Goal: Communication & Community: Answer question/provide support

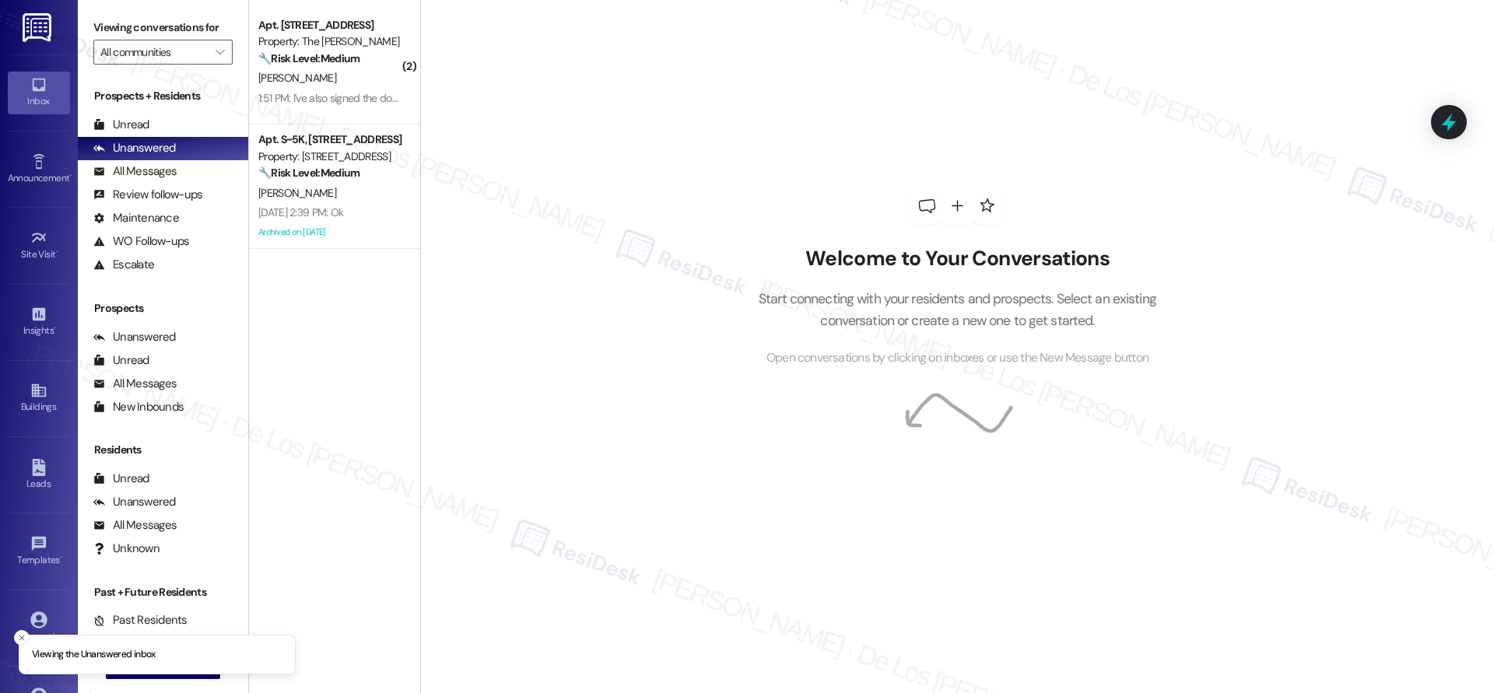
drag, startPoint x: 25, startPoint y: 636, endPoint x: 38, endPoint y: 640, distance: 14.0
click at [26, 635] on icon "Close toast" at bounding box center [21, 637] width 9 height 9
click at [127, 668] on span " New Message" at bounding box center [163, 666] width 89 height 16
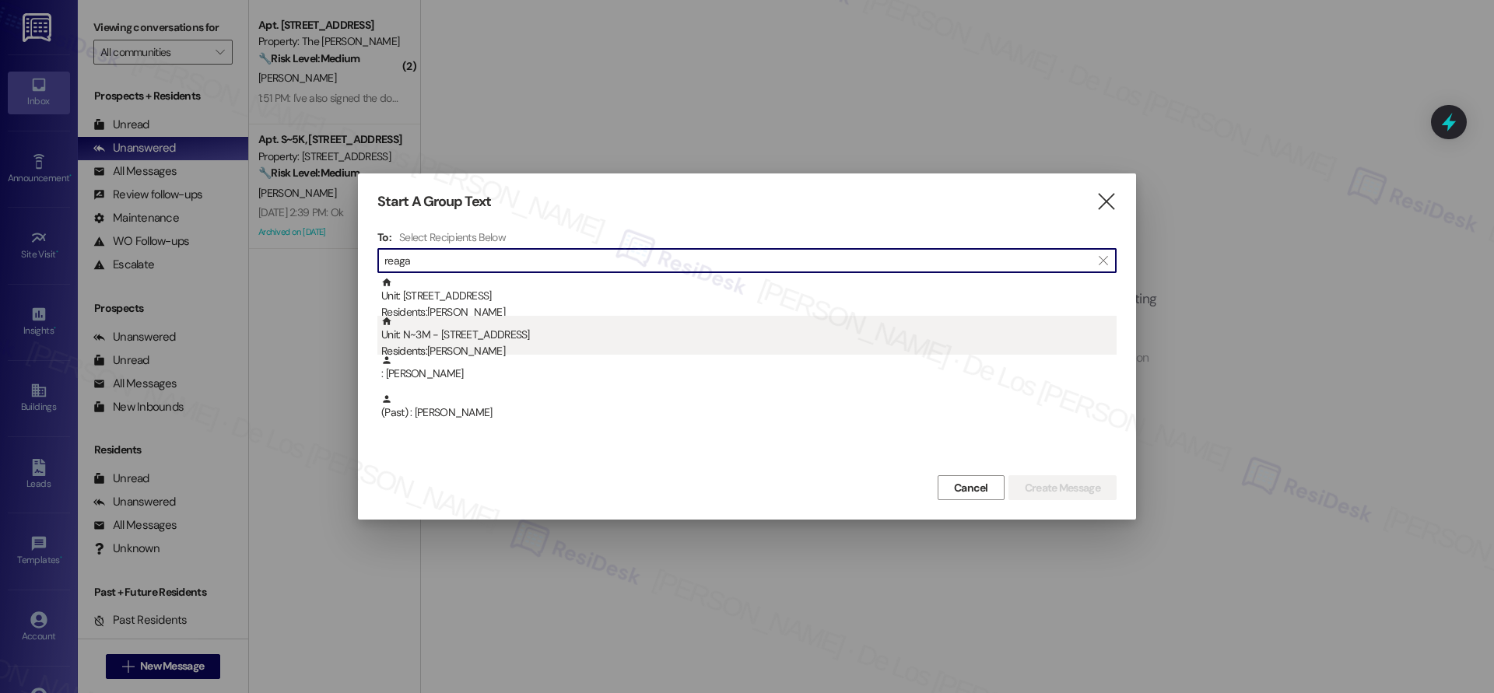
type input "reaga"
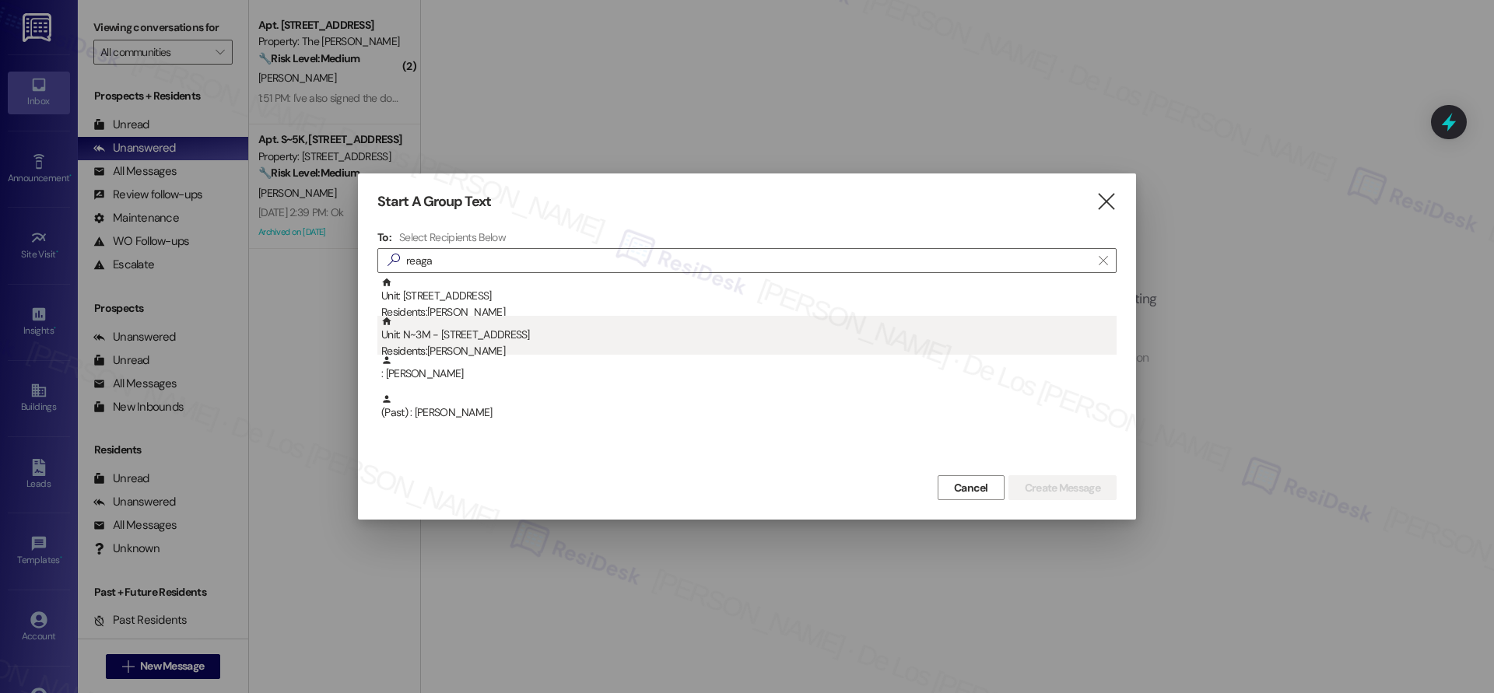
click at [498, 342] on div "Unit: N~3M - [STREET_ADDRESS] Residents: [PERSON_NAME]" at bounding box center [748, 338] width 735 height 44
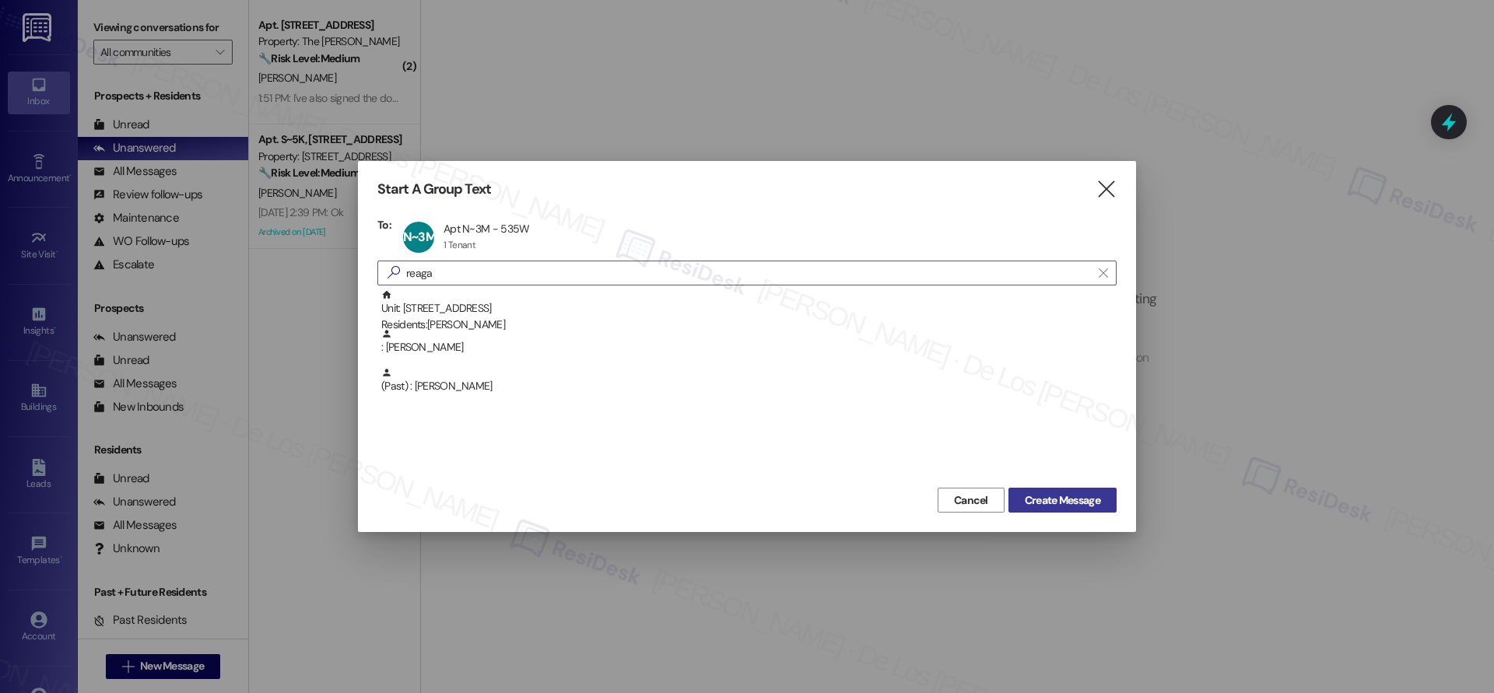
click at [1053, 508] on button "Create Message" at bounding box center [1062, 500] width 108 height 25
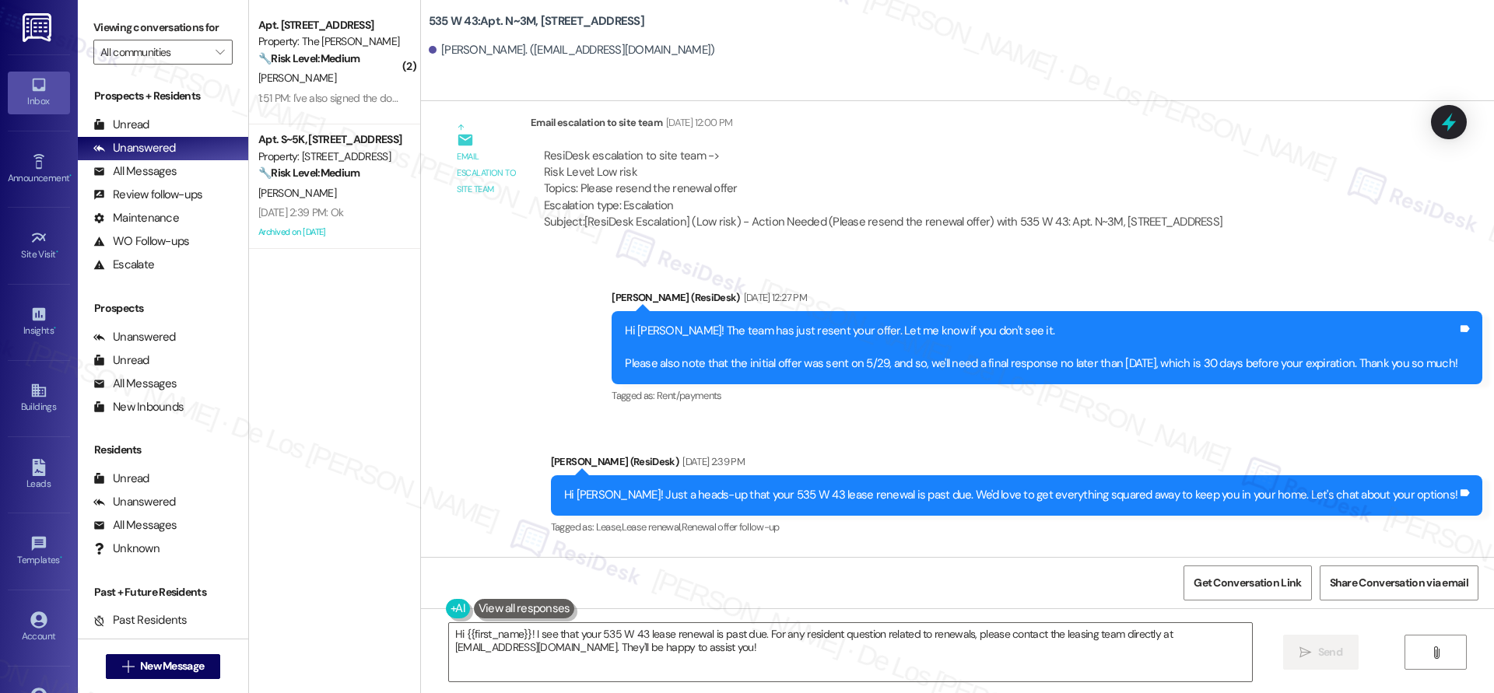
scroll to position [7067, 0]
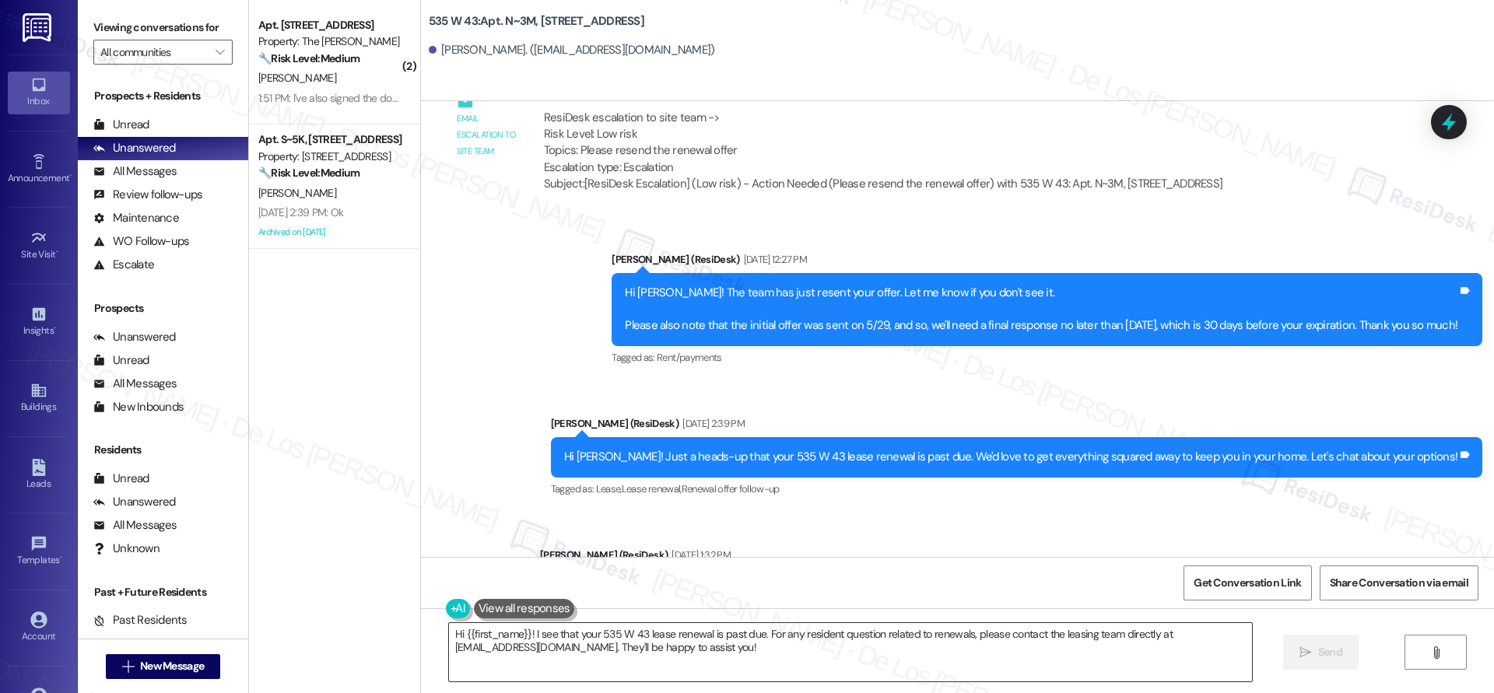
click at [731, 658] on textarea "Hi {{first_name}}! I see that your 535 W 43 lease renewal is past due. For any …" at bounding box center [850, 652] width 803 height 58
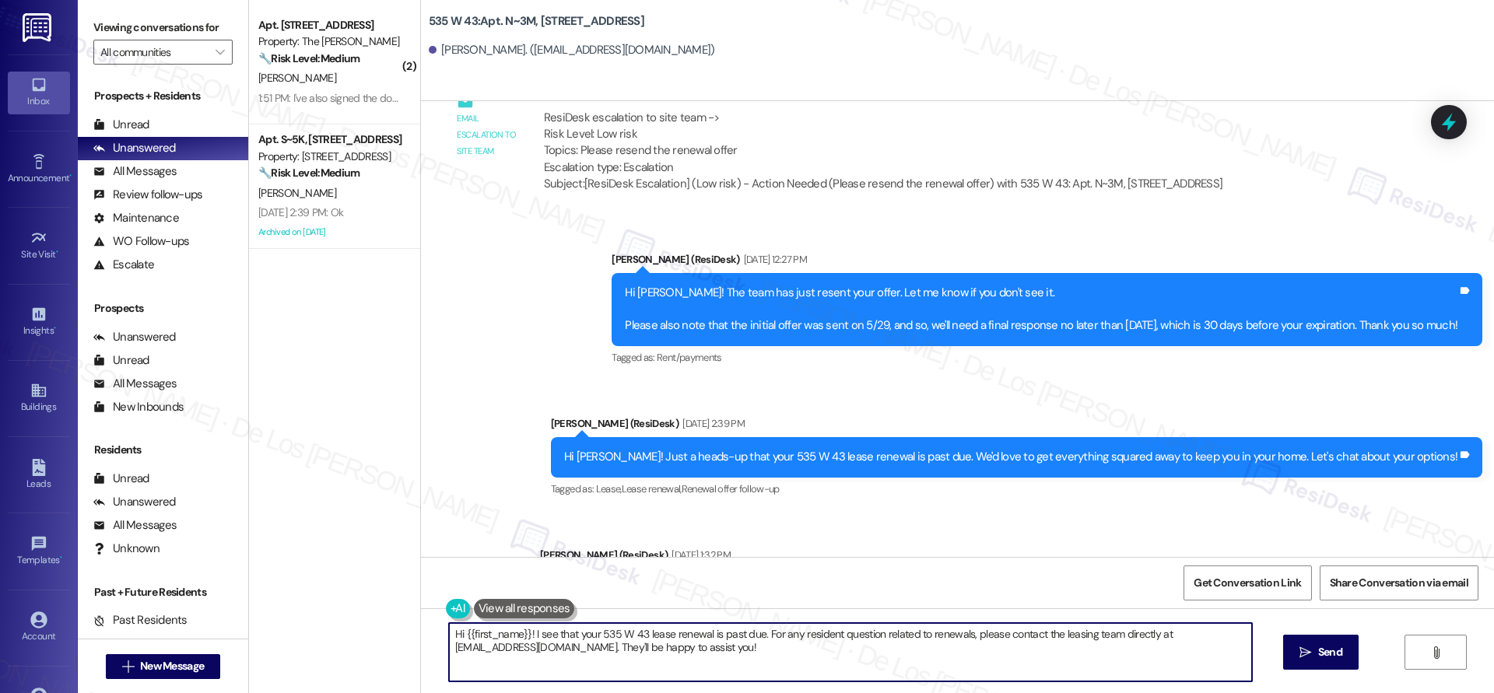
click at [731, 658] on textarea "Hi {{first_name}}! I see that your 535 W 43 lease renewal is past due. For any …" at bounding box center [850, 652] width 803 height 58
paste textarea "Quick reminder about your {{property}} renewal - we want to make sure you don't…"
type textarea "Hi {{first_name}}! Quick reminder about your {{property}} renewal - we want to …"
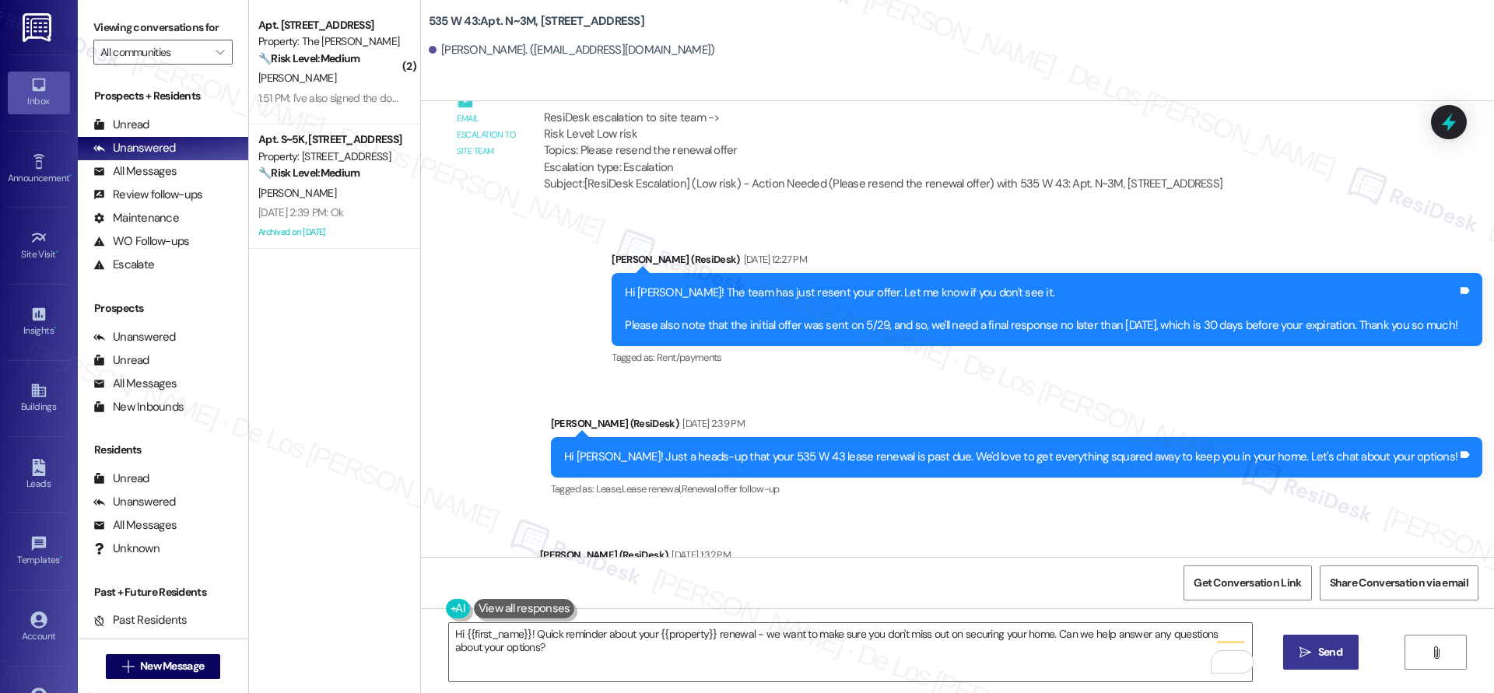
click at [1312, 644] on span " Send" at bounding box center [1320, 652] width 49 height 16
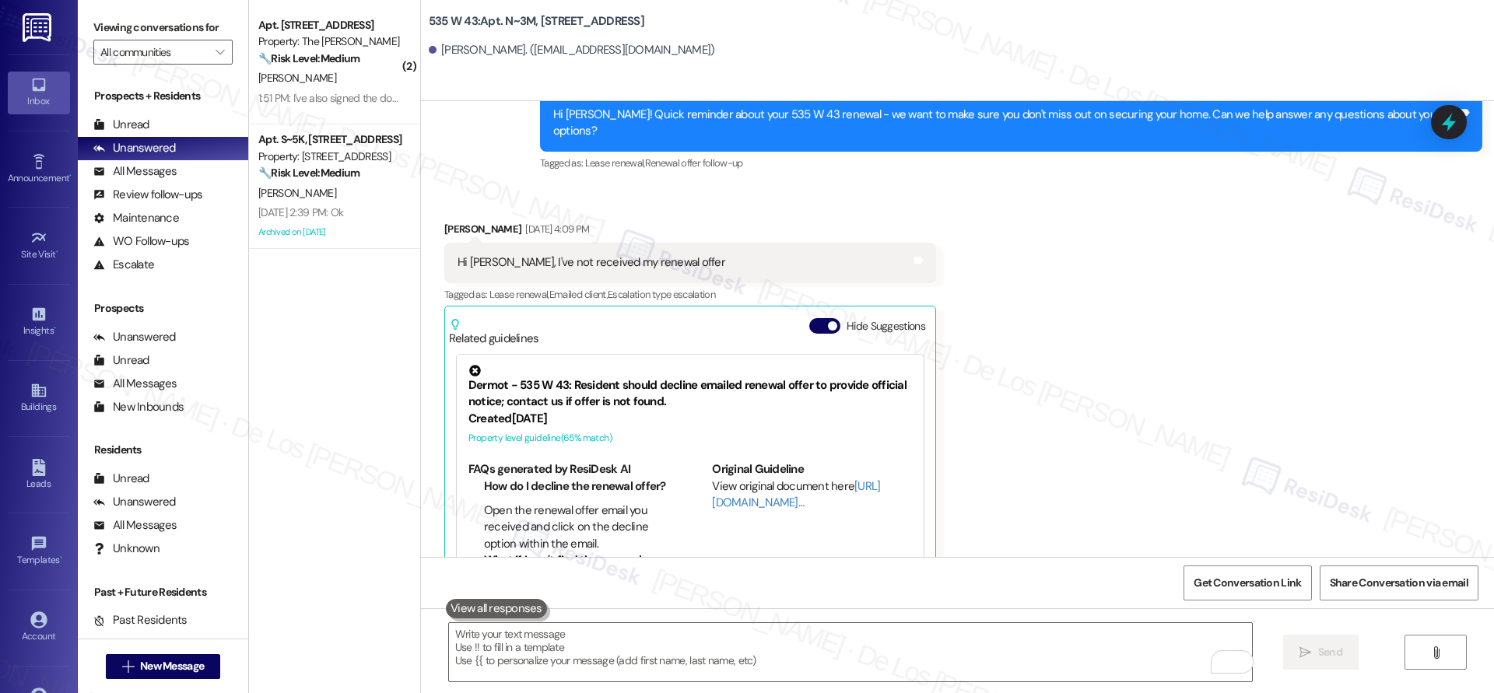
scroll to position [6333, 0]
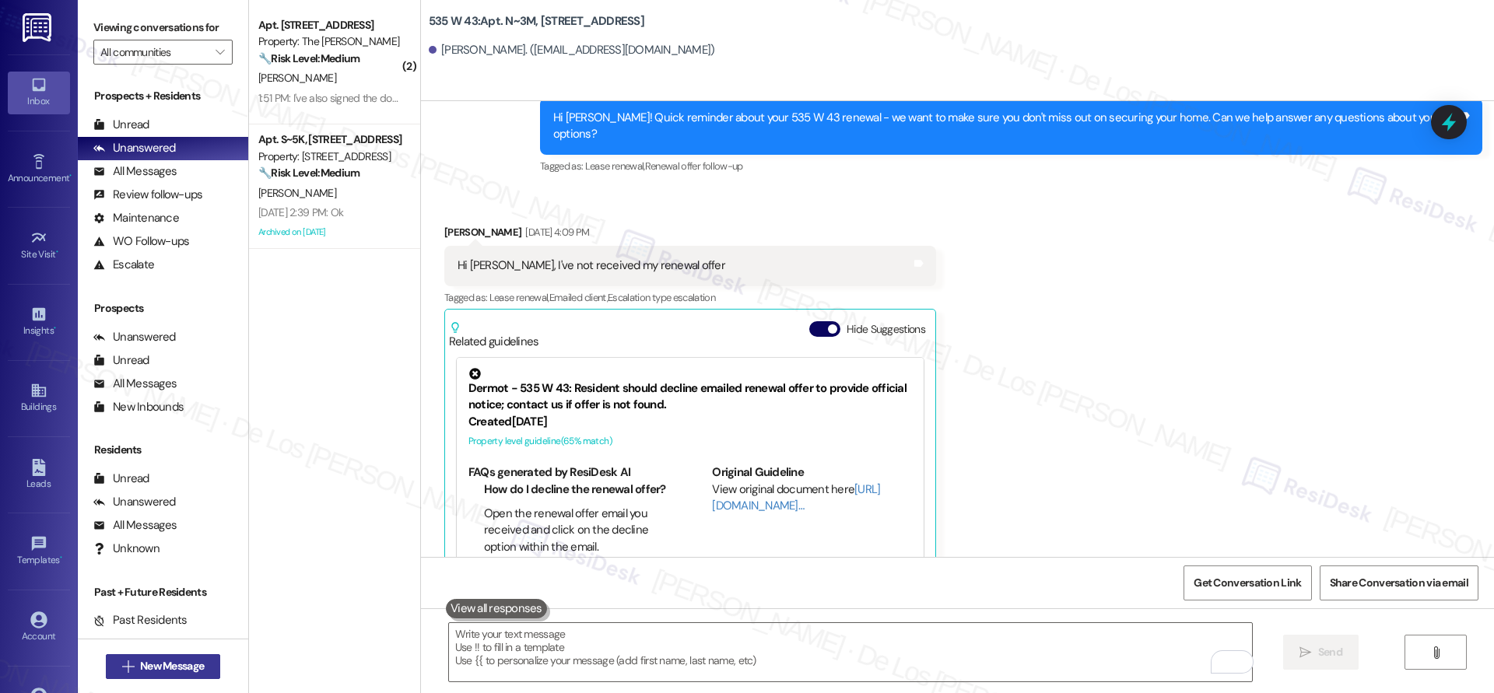
click at [189, 666] on span "New Message" at bounding box center [172, 666] width 64 height 16
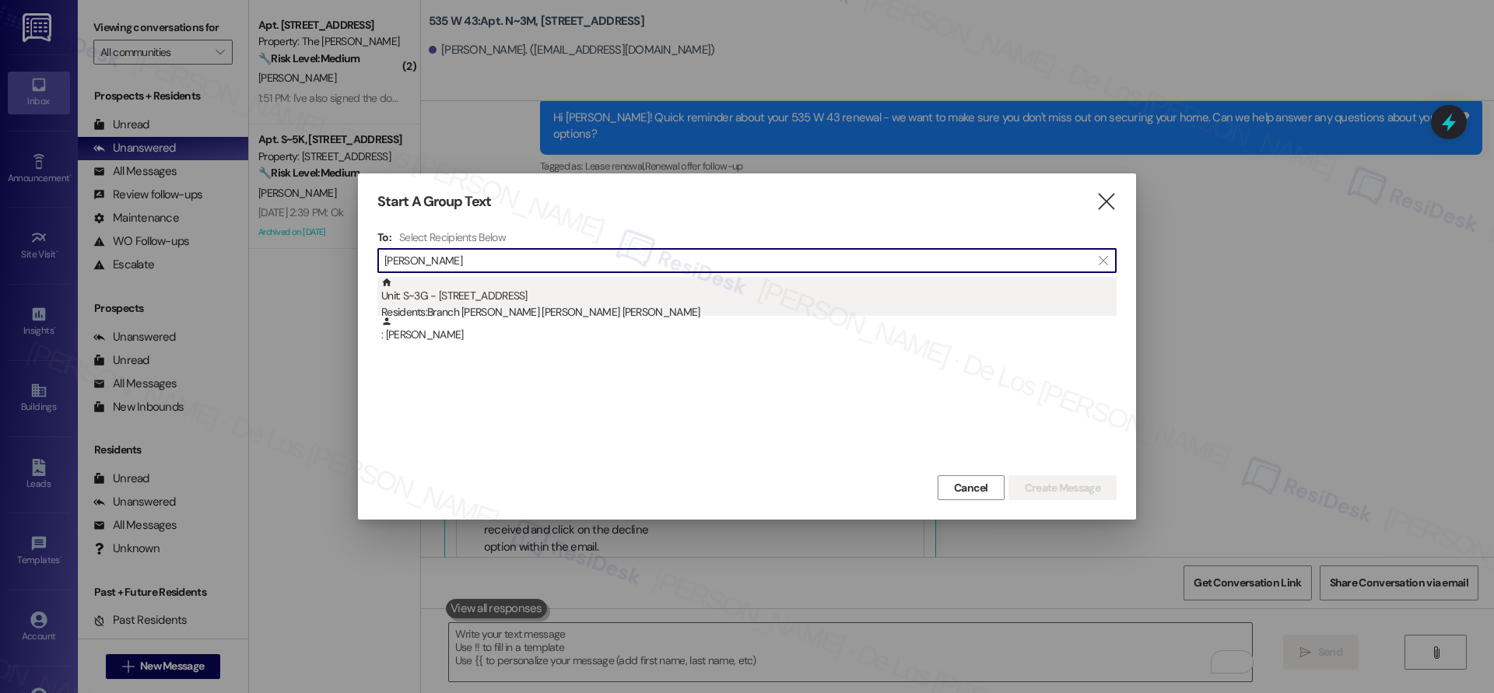
type input "[PERSON_NAME]"
click at [583, 299] on div "Unit: S~3G - [STREET_ADDRESS] Residents: [PERSON_NAME] [PERSON_NAME] York [PERS…" at bounding box center [748, 299] width 735 height 44
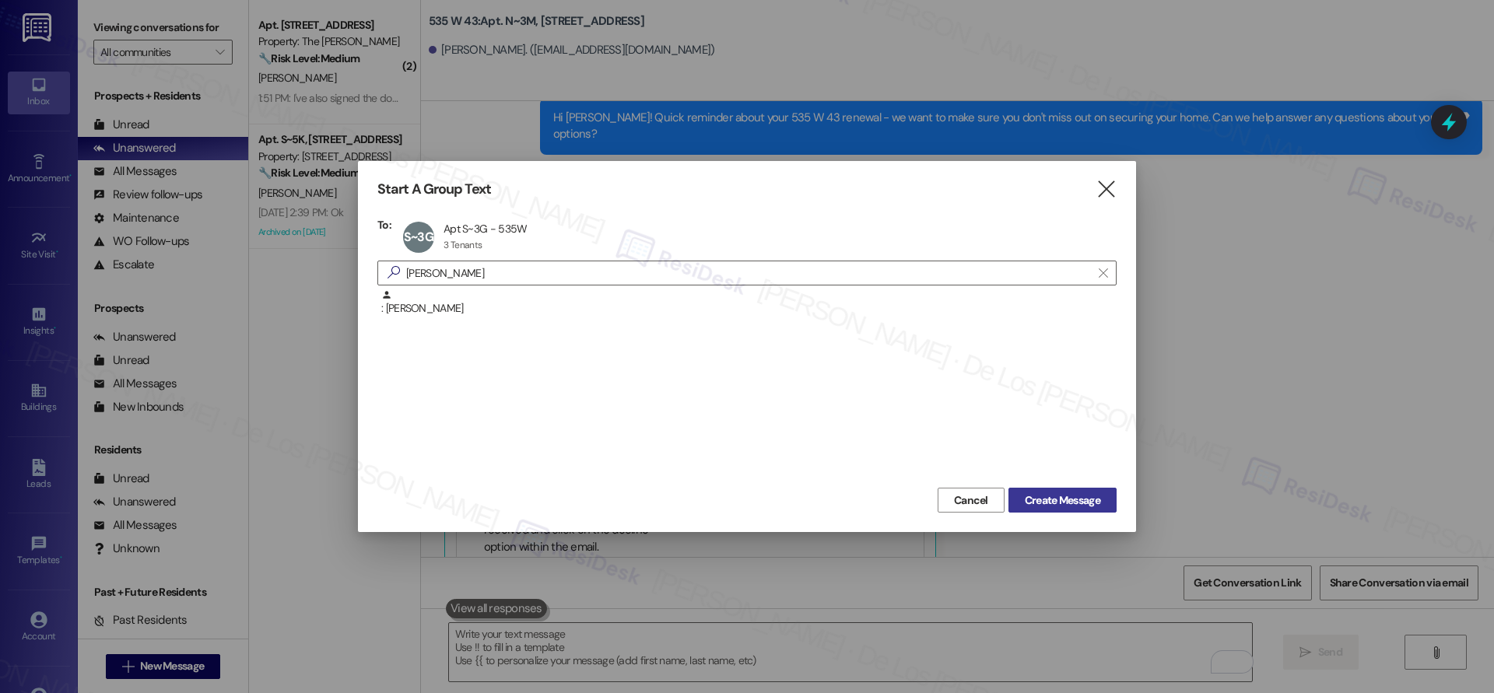
click at [1036, 501] on span "Create Message" at bounding box center [1062, 501] width 75 height 16
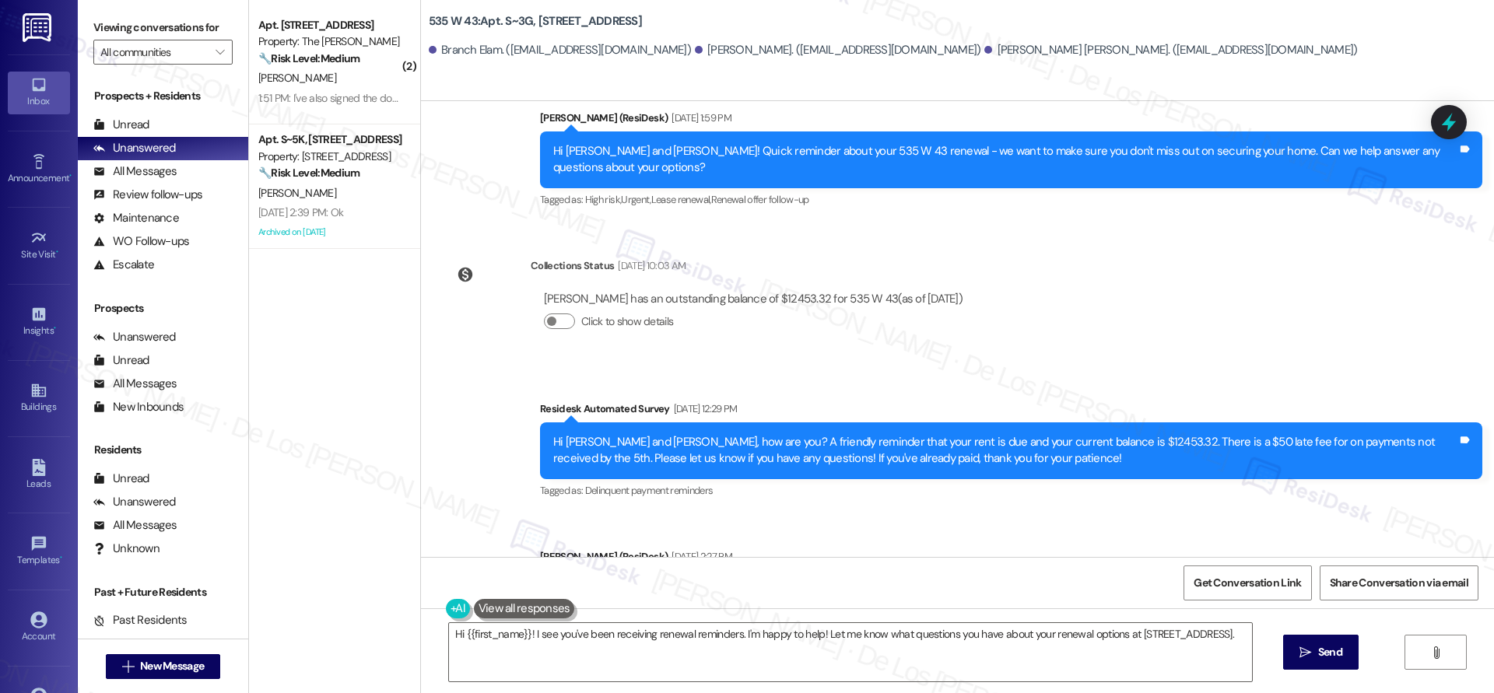
scroll to position [7287, 0]
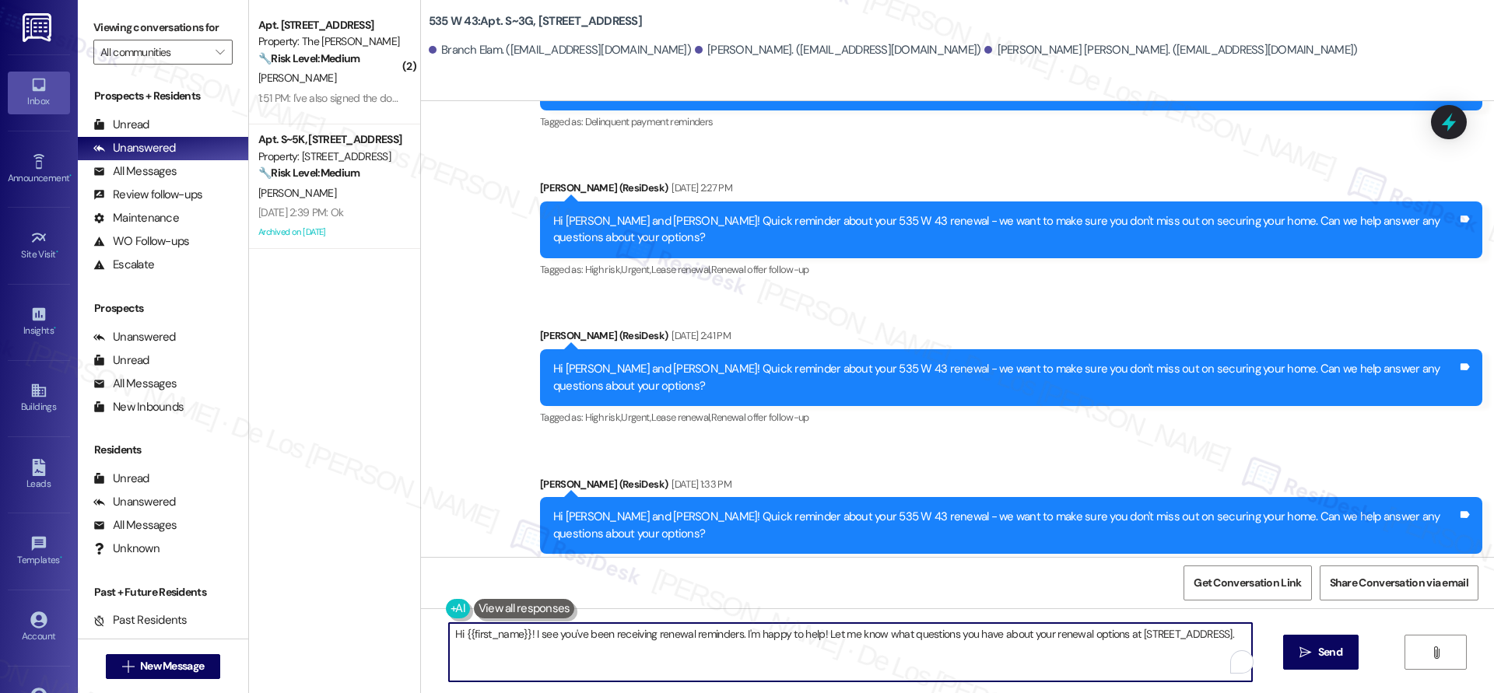
click at [633, 632] on textarea "Hi {{first_name}}! I see you've been receiving renewal reminders. I'm happy to …" at bounding box center [850, 652] width 803 height 58
paste textarea "Quick reminder about your {{property}} renewal - we want to make sure you don't…"
type textarea "Hi {{first_name}}! Quick reminder about your {{property}} renewal - we want to …"
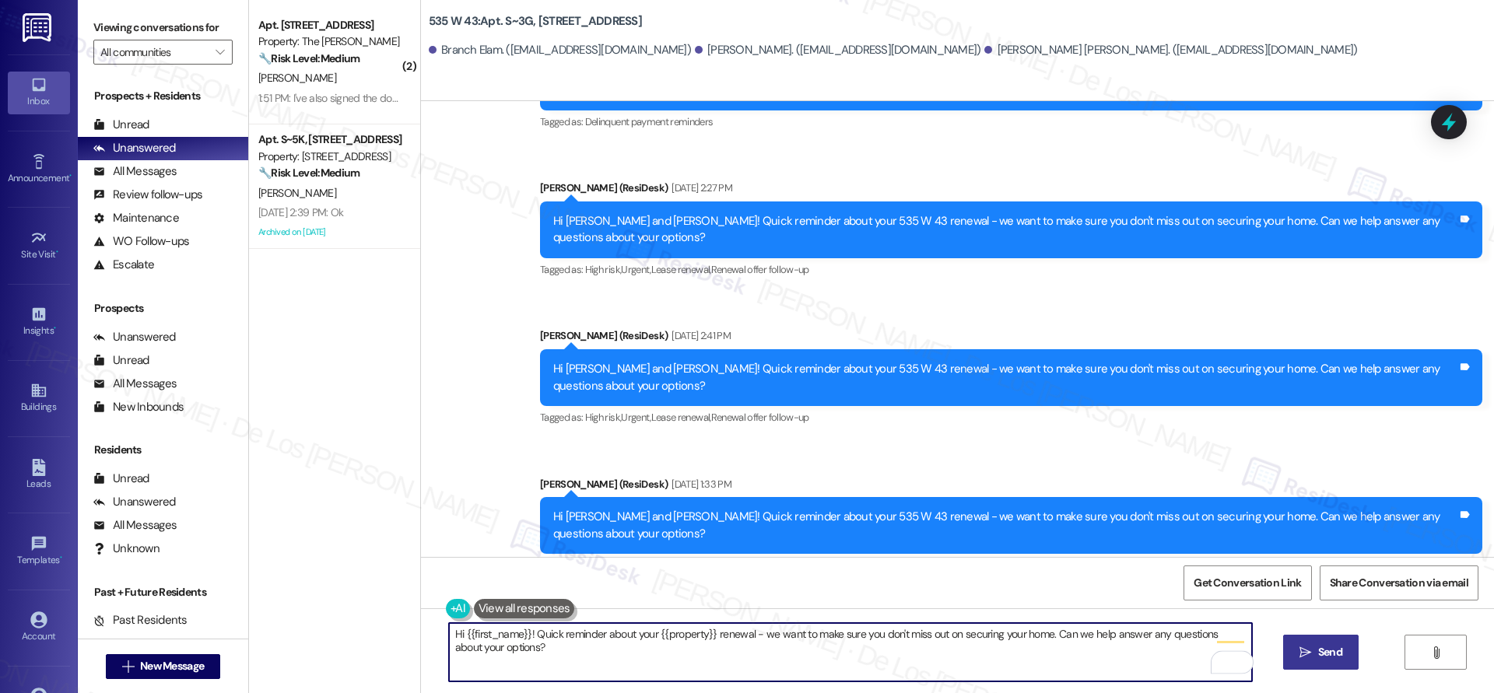
click at [1296, 647] on span " Send" at bounding box center [1320, 652] width 49 height 16
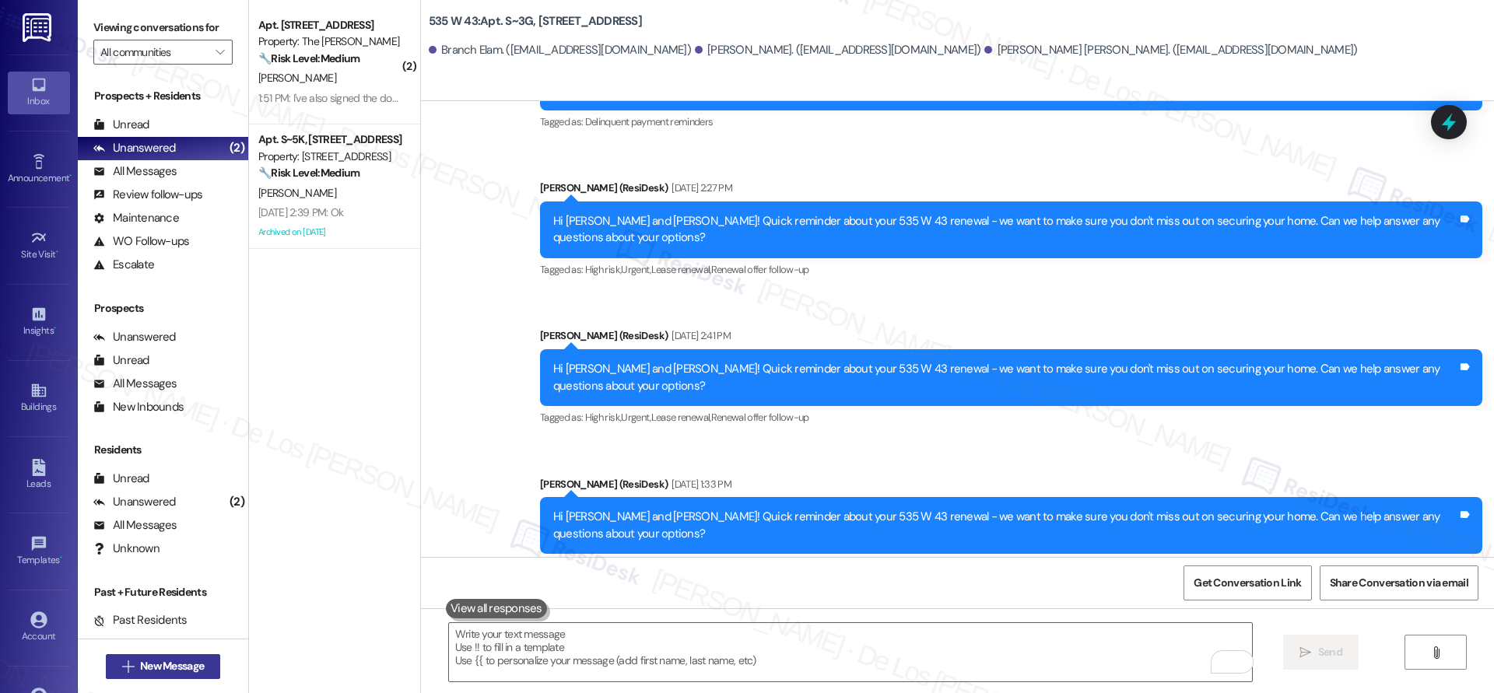
click at [170, 670] on span "New Message" at bounding box center [172, 666] width 64 height 16
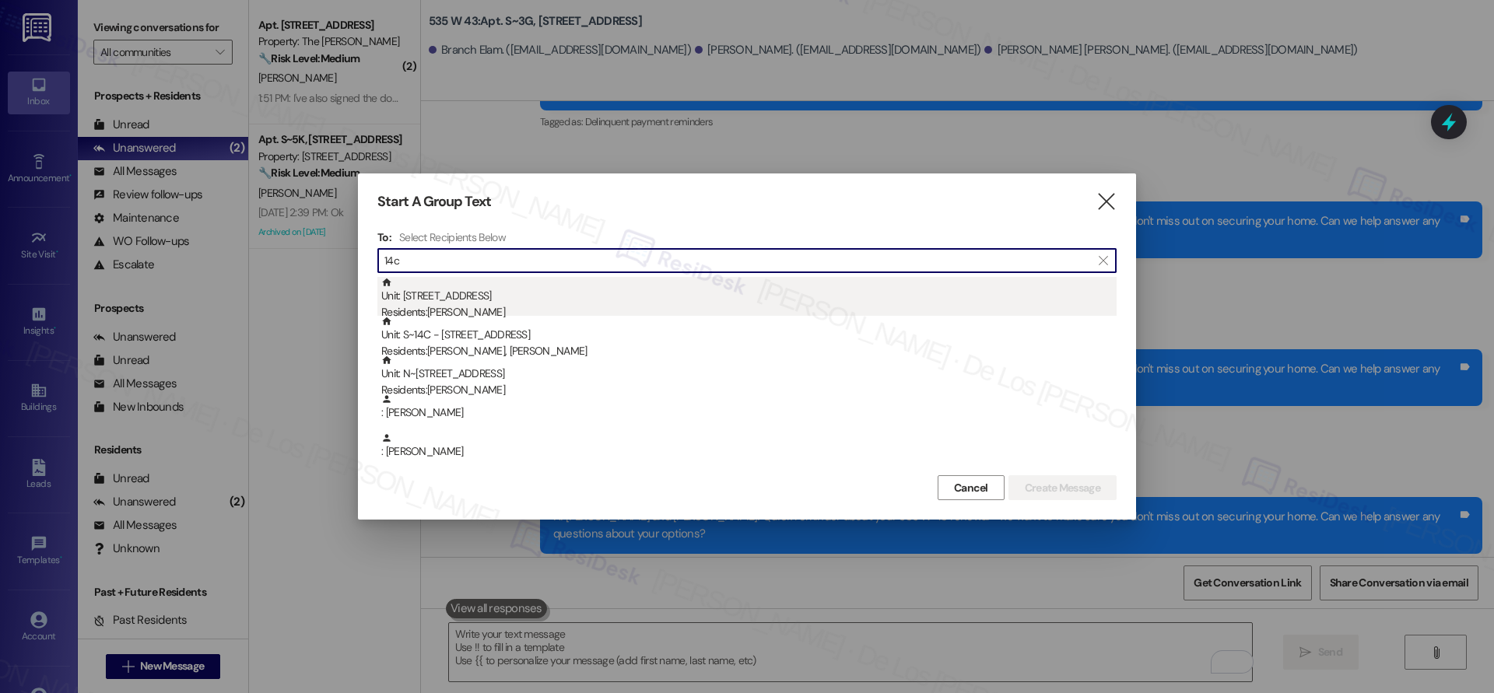
type input "14c"
click at [458, 312] on div "Residents: [PERSON_NAME]" at bounding box center [748, 312] width 735 height 16
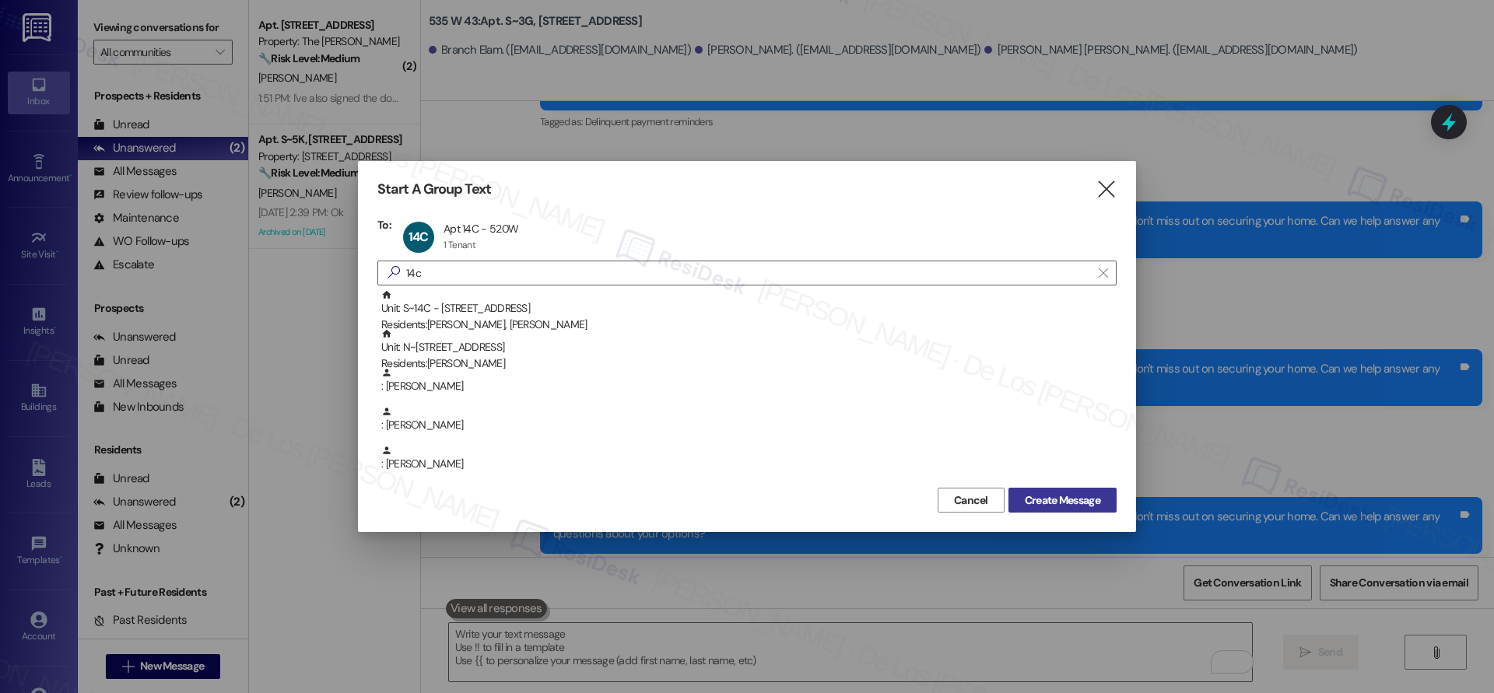
click at [1061, 501] on span "Create Message" at bounding box center [1062, 501] width 75 height 16
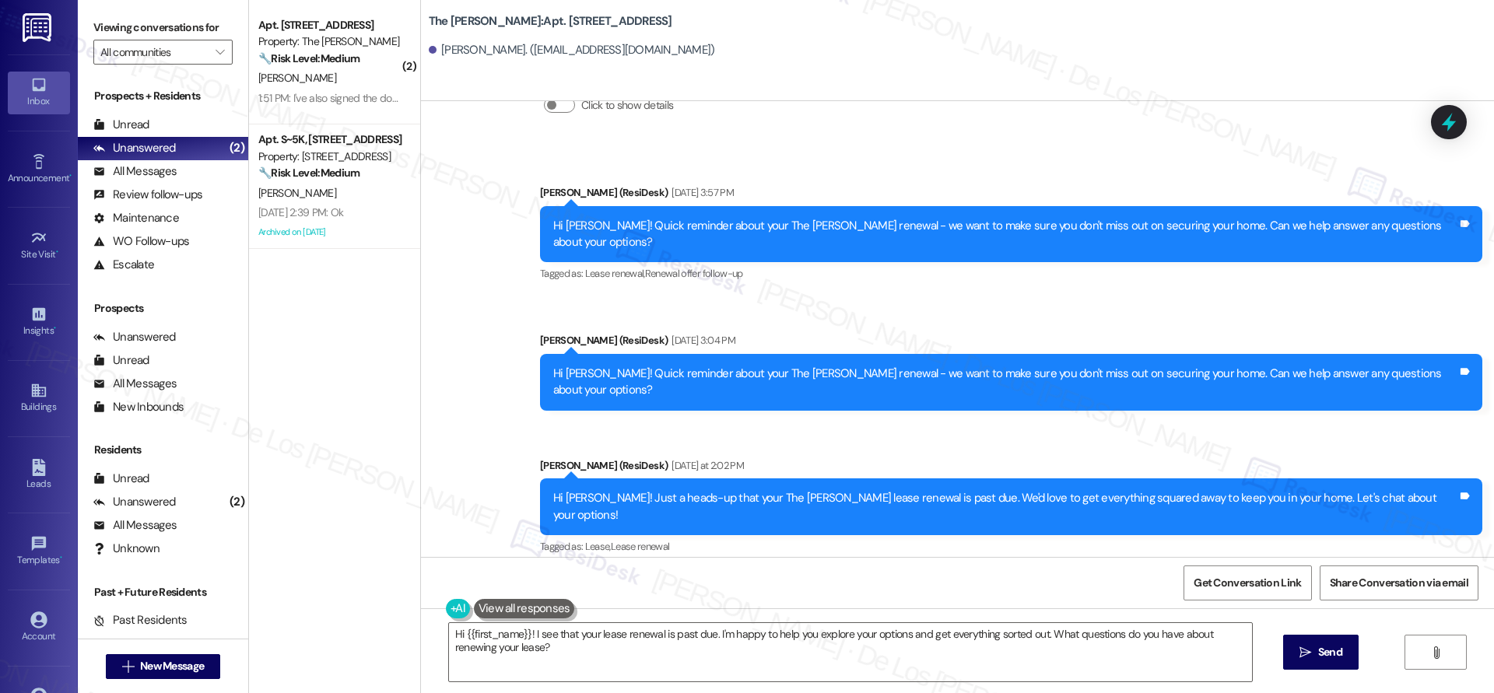
scroll to position [7635, 0]
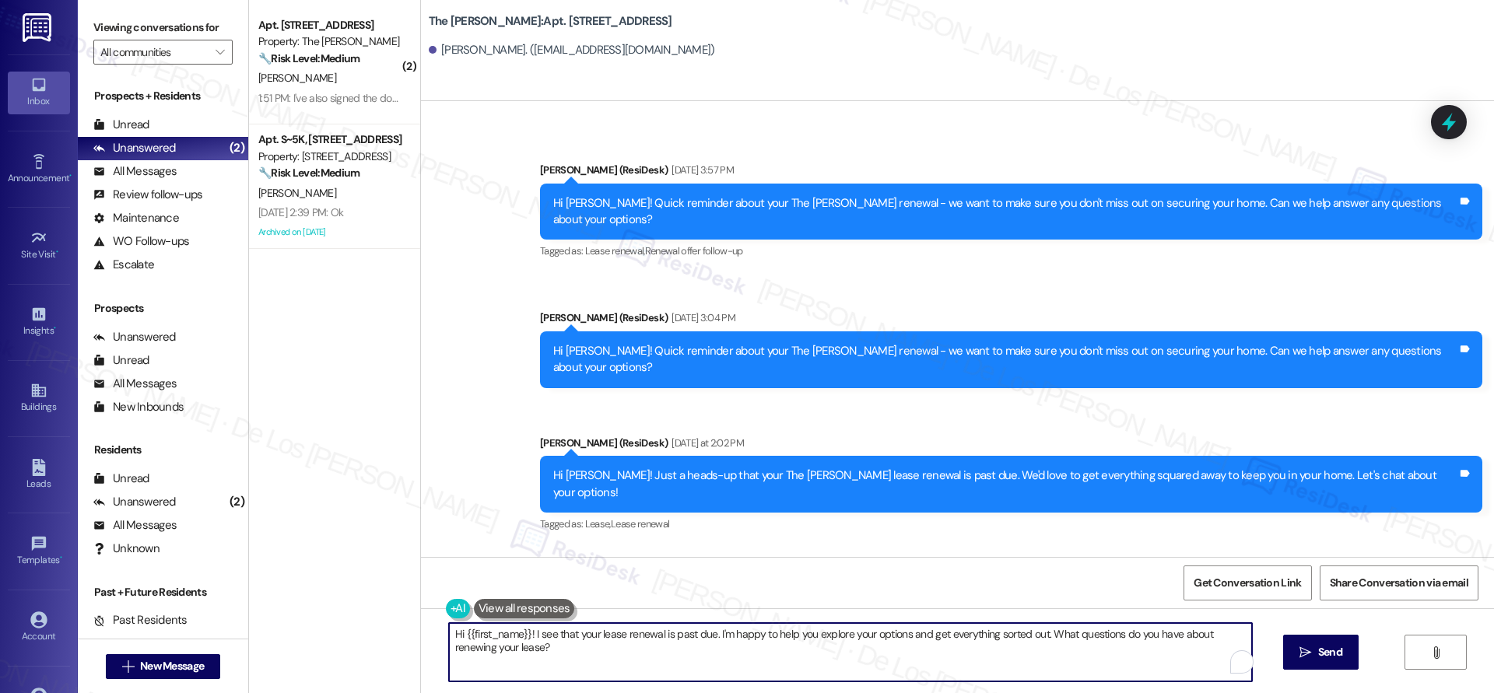
click at [623, 630] on textarea "Hi {{first_name}}! I see that your lease renewal is past due. I'm happy to help…" at bounding box center [850, 652] width 803 height 58
paste textarea "Quick reminder about your {{property}} renewal - we want to make sure you don't…"
type textarea "Hi {{first_name}}! Quick reminder about your {{property}} renewal - we want to …"
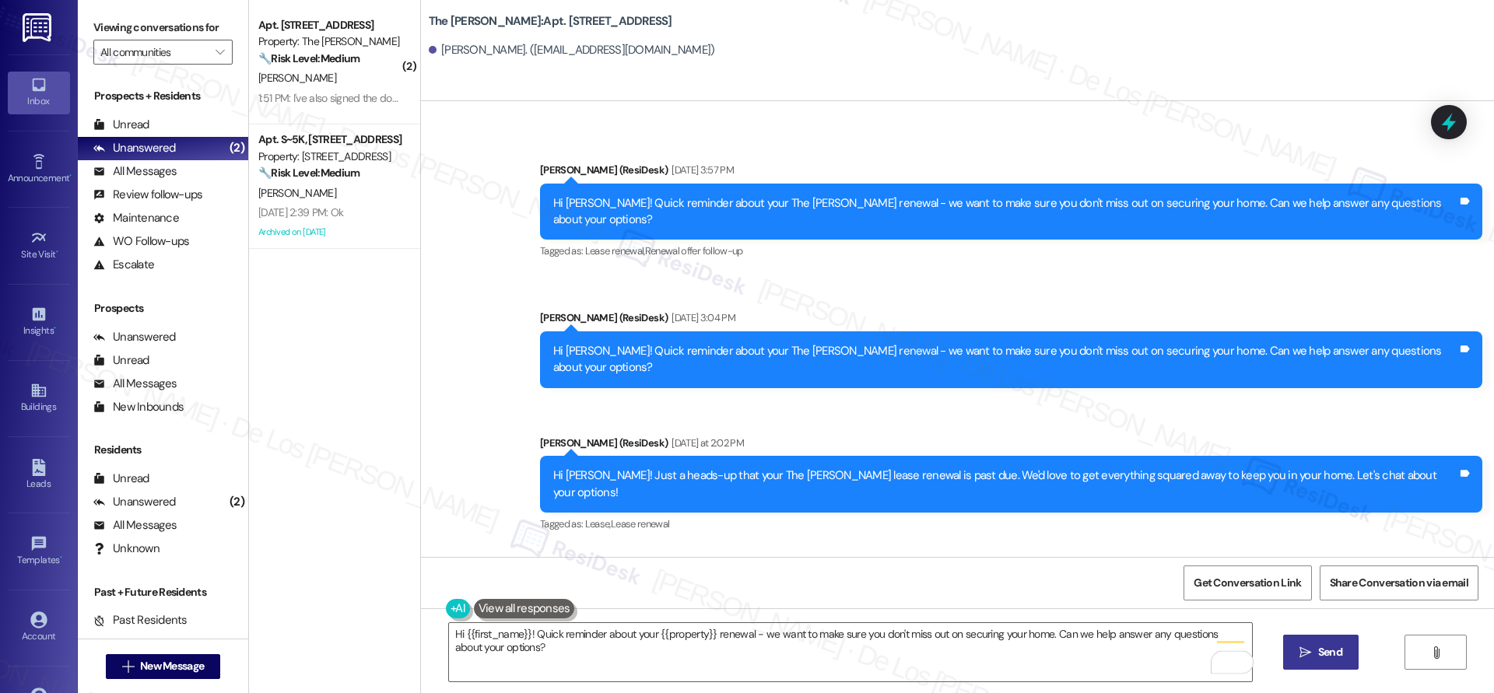
click at [1347, 646] on button " Send" at bounding box center [1320, 652] width 75 height 35
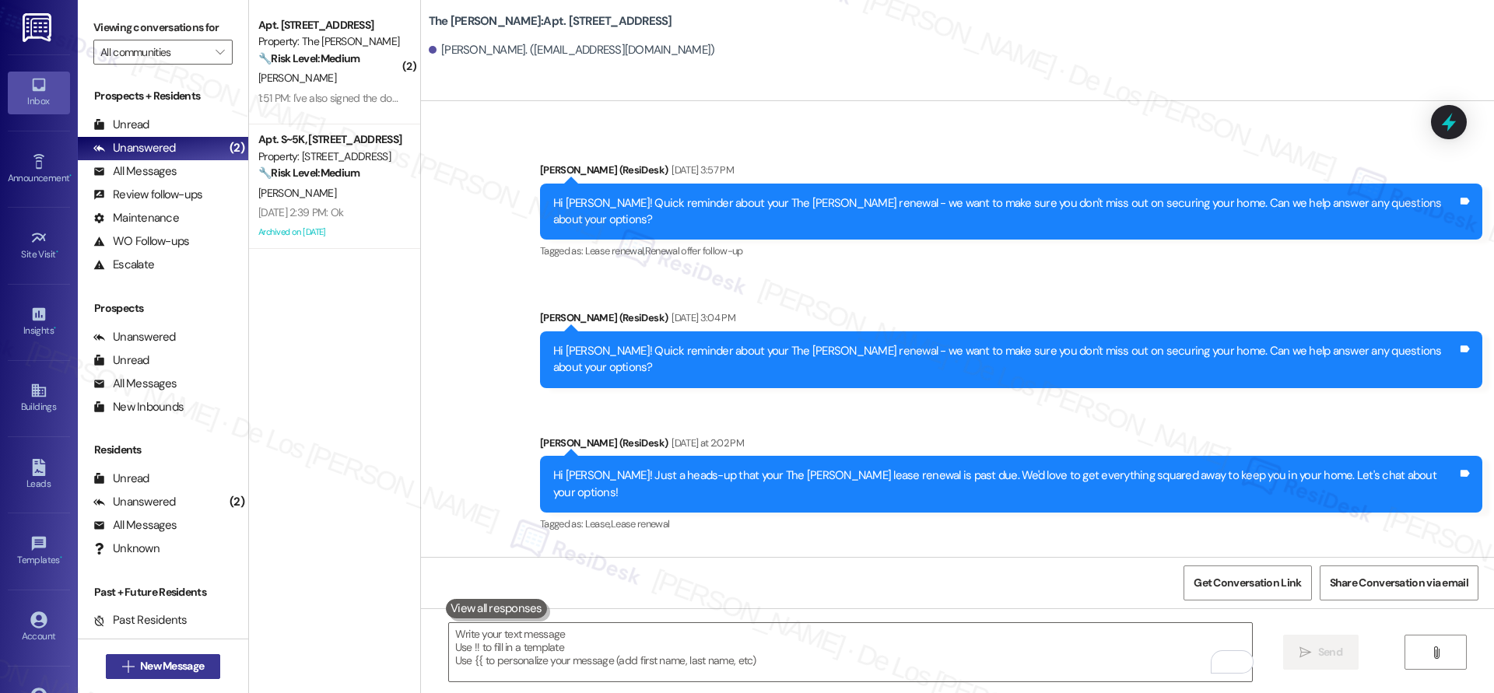
click at [212, 672] on button " New Message" at bounding box center [163, 666] width 115 height 25
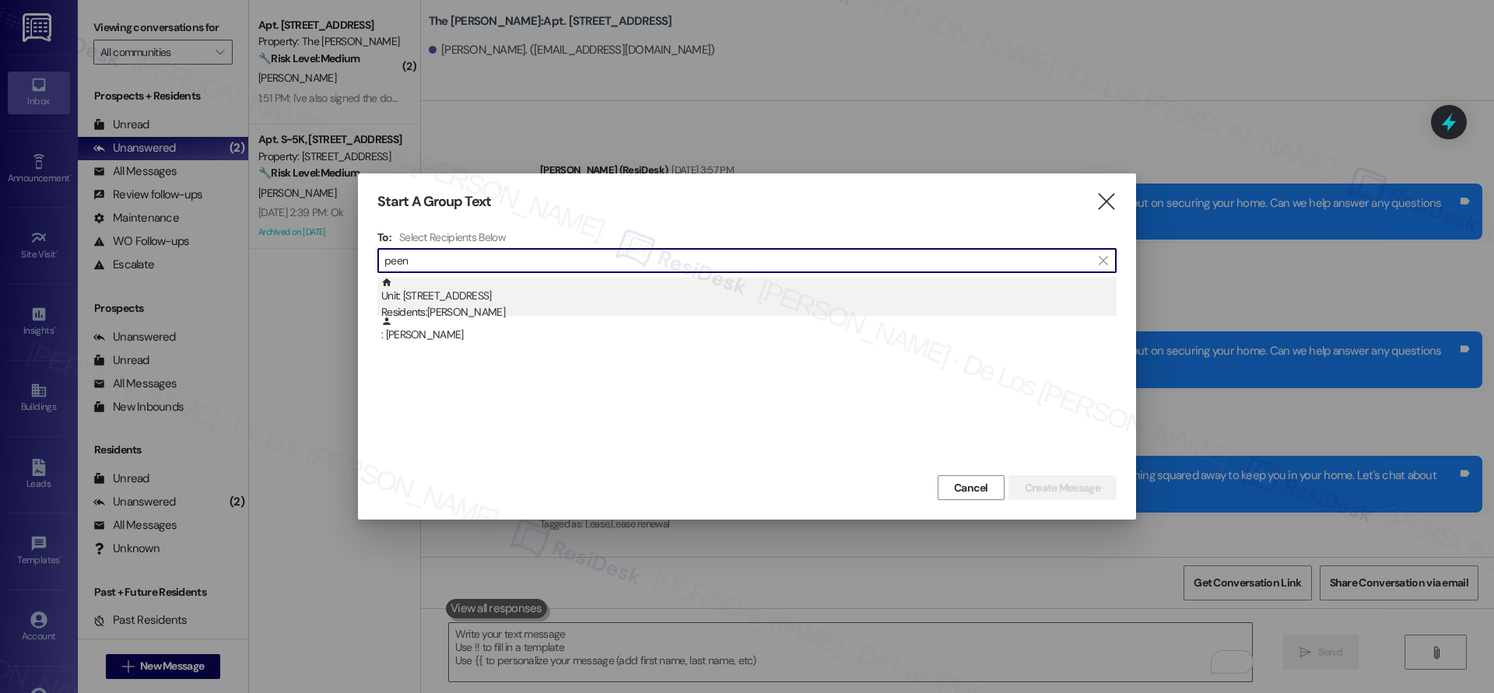
type input "peen"
click at [536, 302] on div "Unit: [STREET_ADDRESS] Residents: [PERSON_NAME]" at bounding box center [748, 299] width 735 height 44
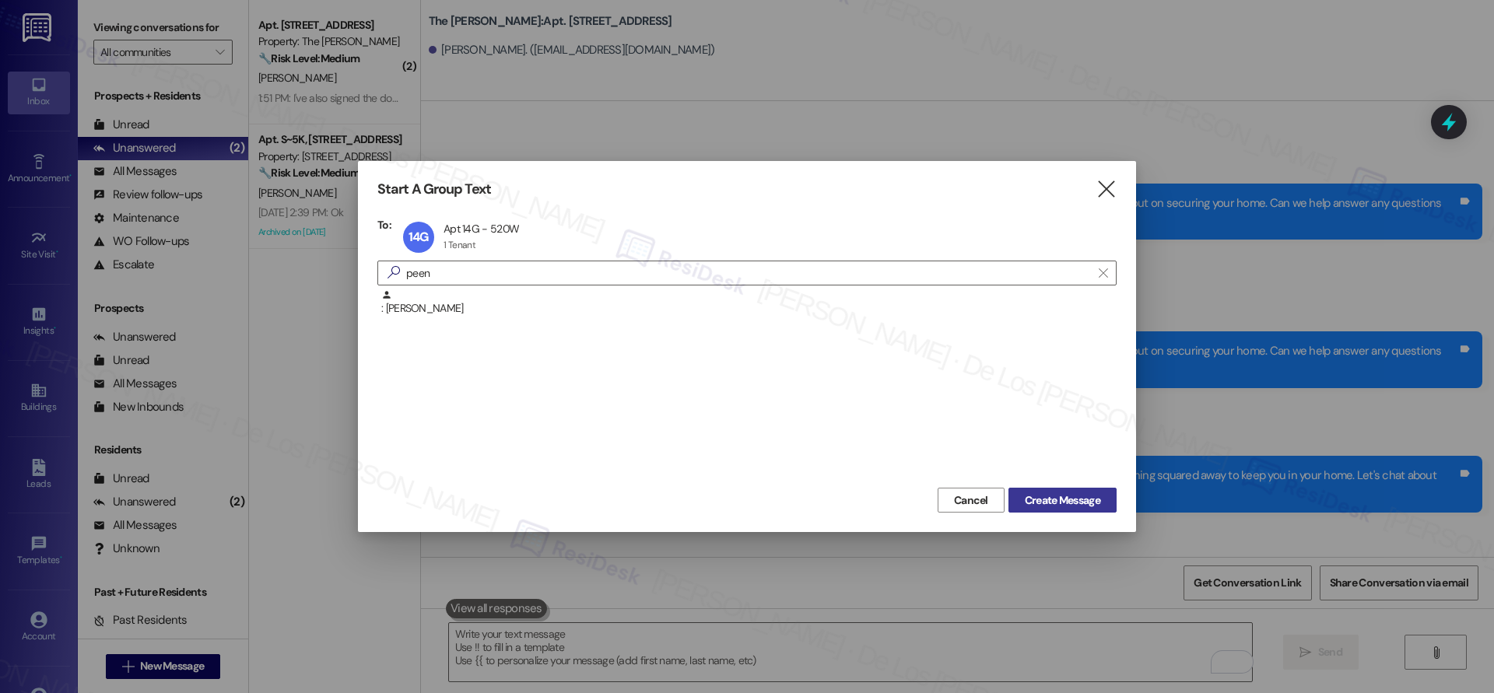
click at [1032, 493] on span "Create Message" at bounding box center [1062, 501] width 75 height 16
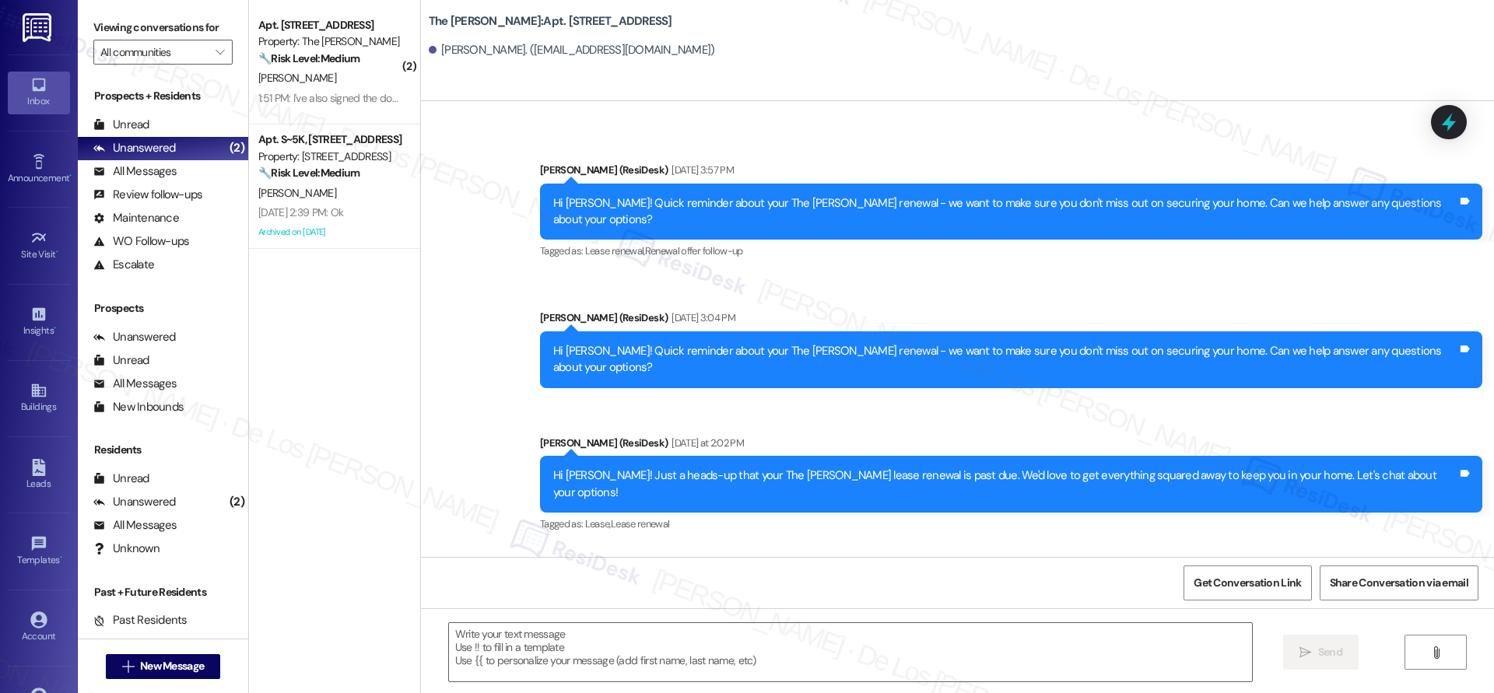
type textarea "Fetching suggested responses. Please feel free to read through the conversation…"
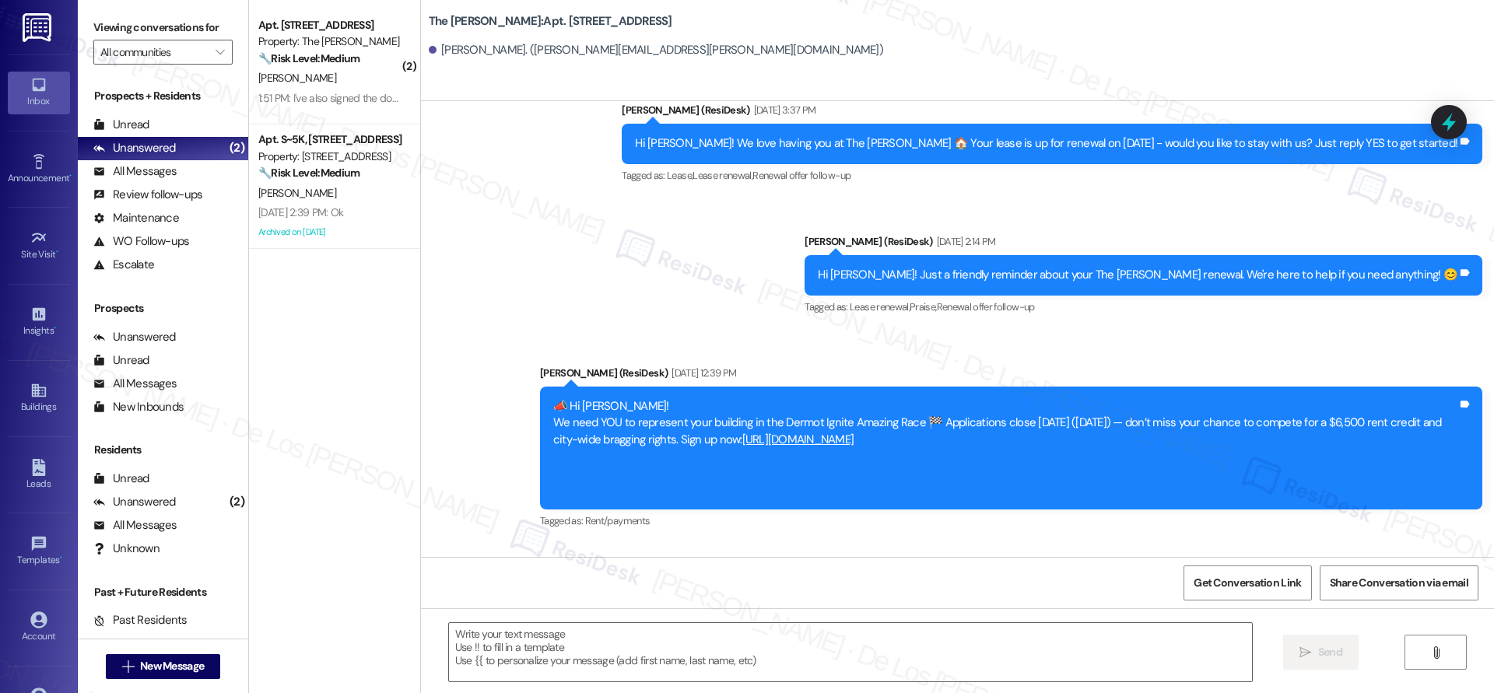
scroll to position [5681, 0]
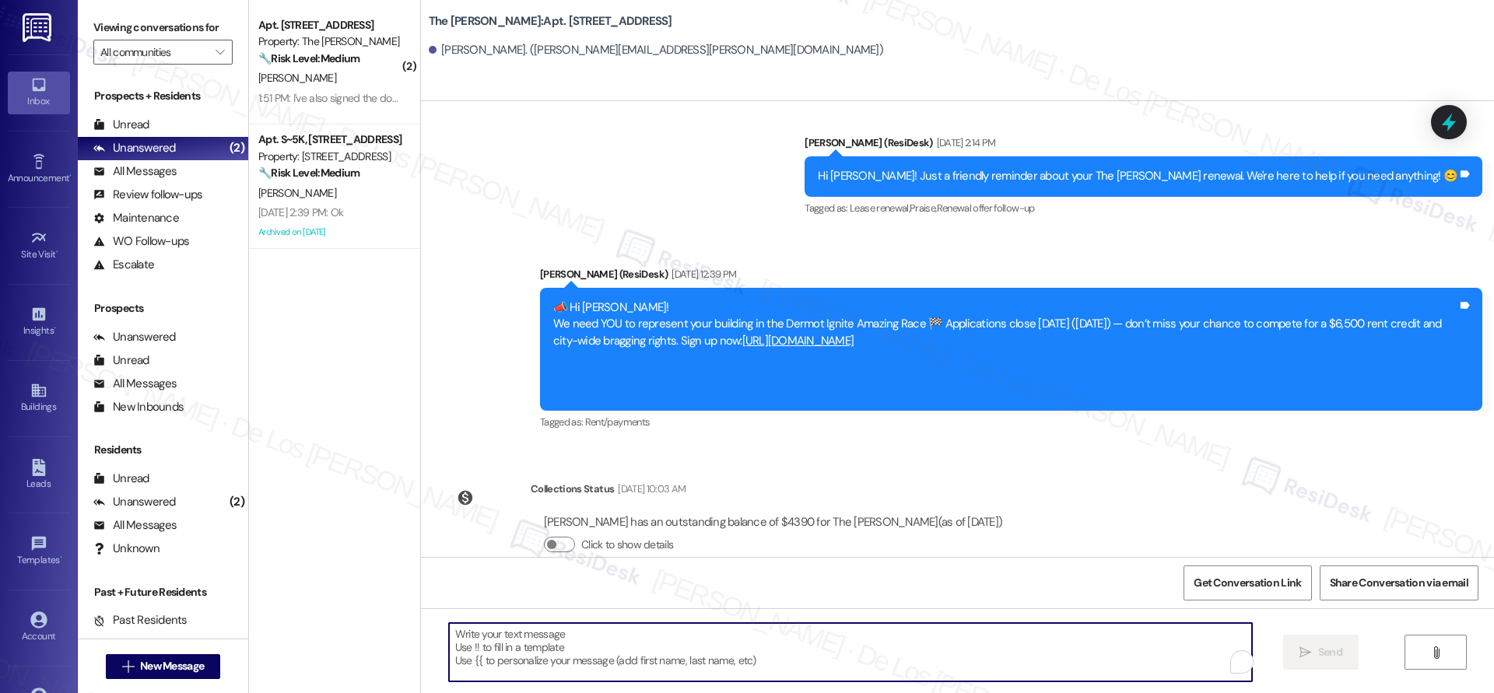
click at [727, 651] on textarea "To enrich screen reader interactions, please activate Accessibility in Grammarl…" at bounding box center [850, 652] width 803 height 58
paste textarea "Hi {{first_name}}! Quick reminder about your {{property}} renewal - we want to …"
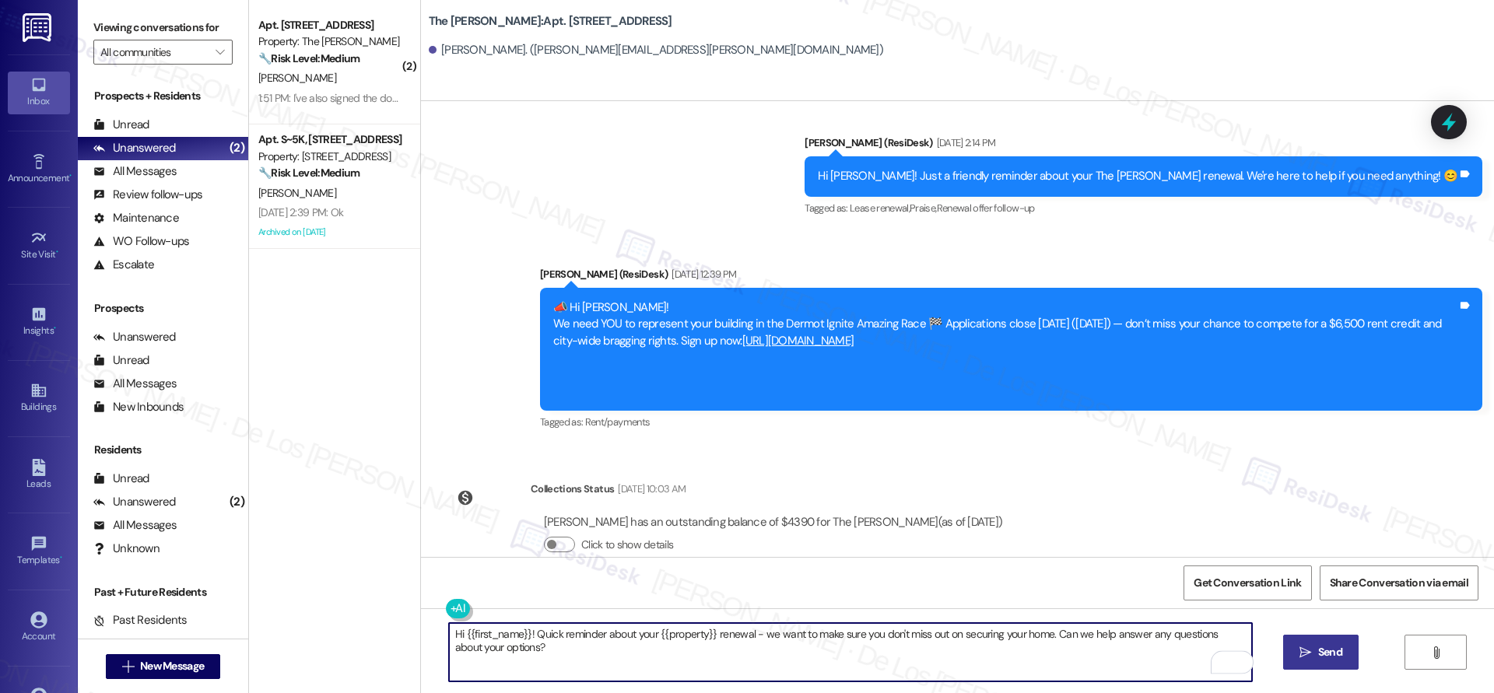
type textarea "Hi {{first_name}}! Quick reminder about your {{property}} renewal - we want to …"
click at [1307, 647] on icon "" at bounding box center [1306, 653] width 12 height 12
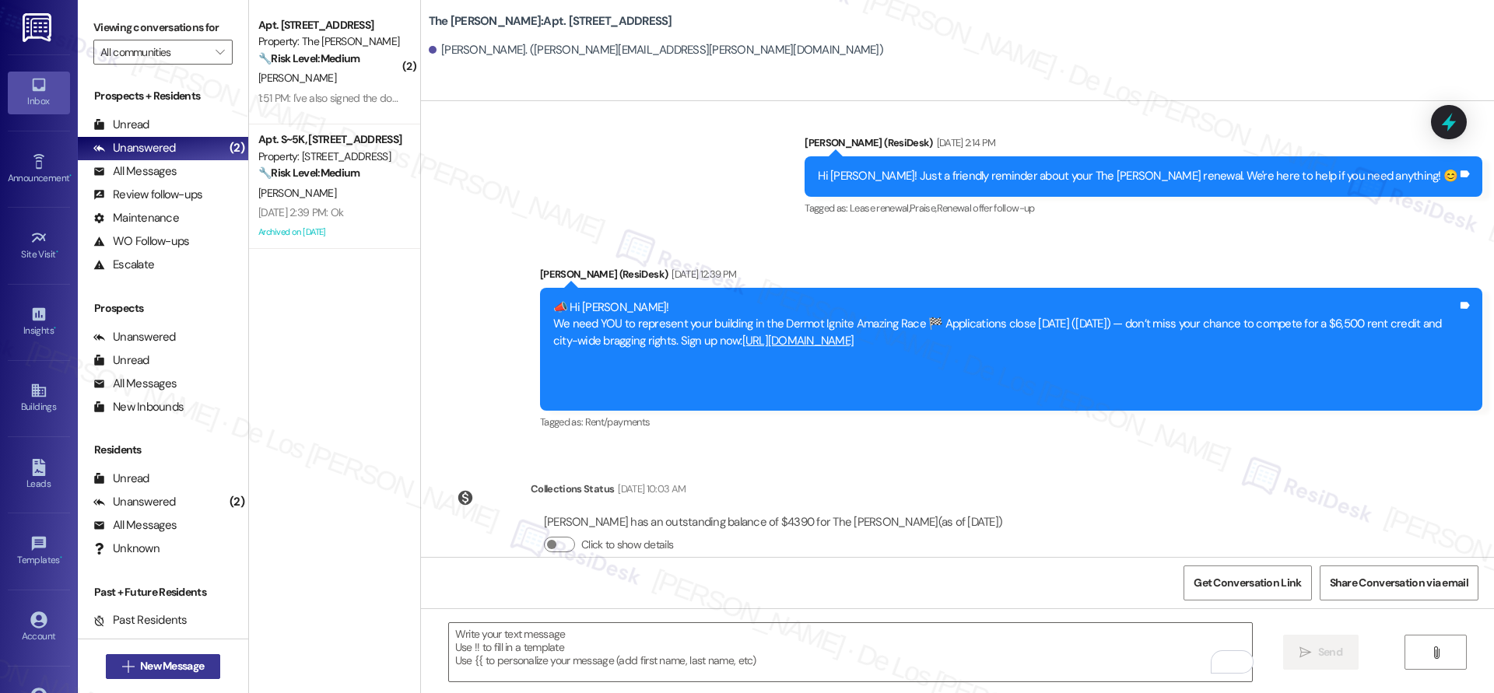
click at [176, 665] on span "New Message" at bounding box center [172, 666] width 64 height 16
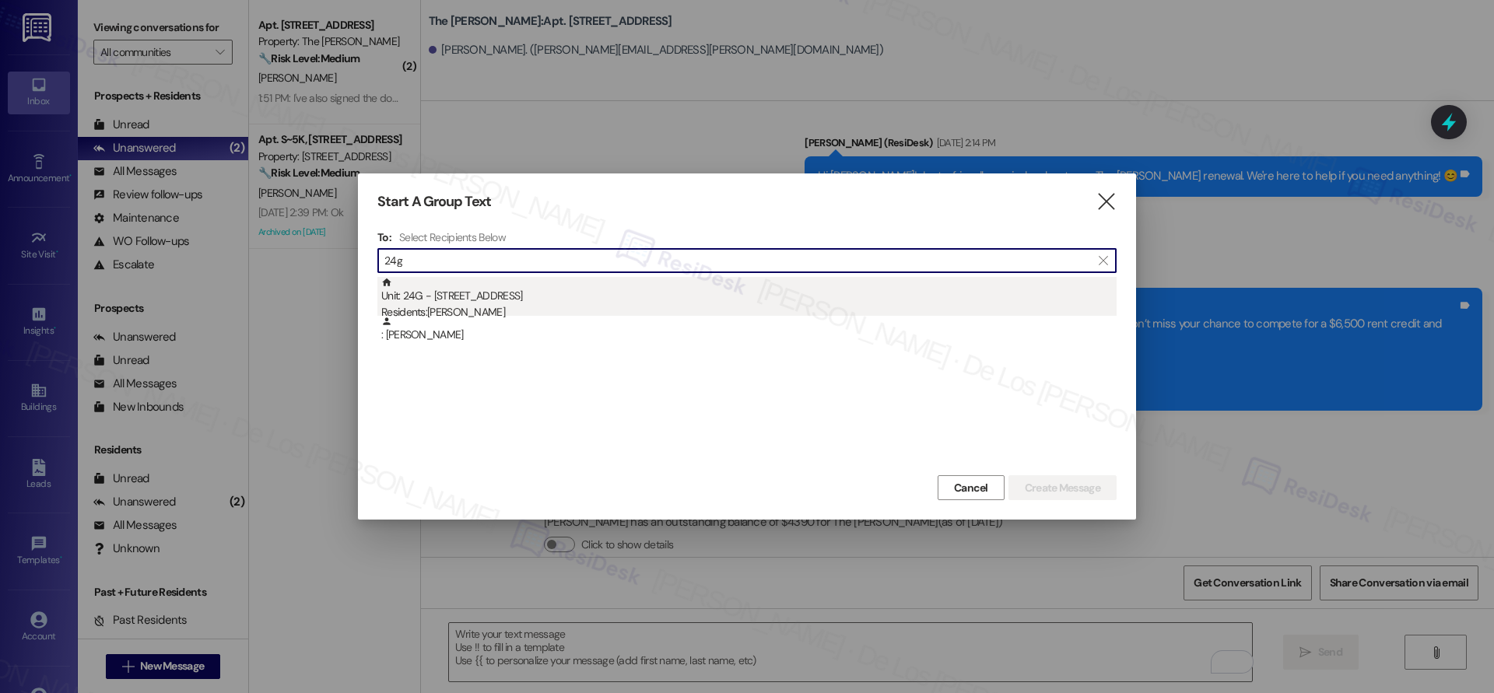
type input "24g"
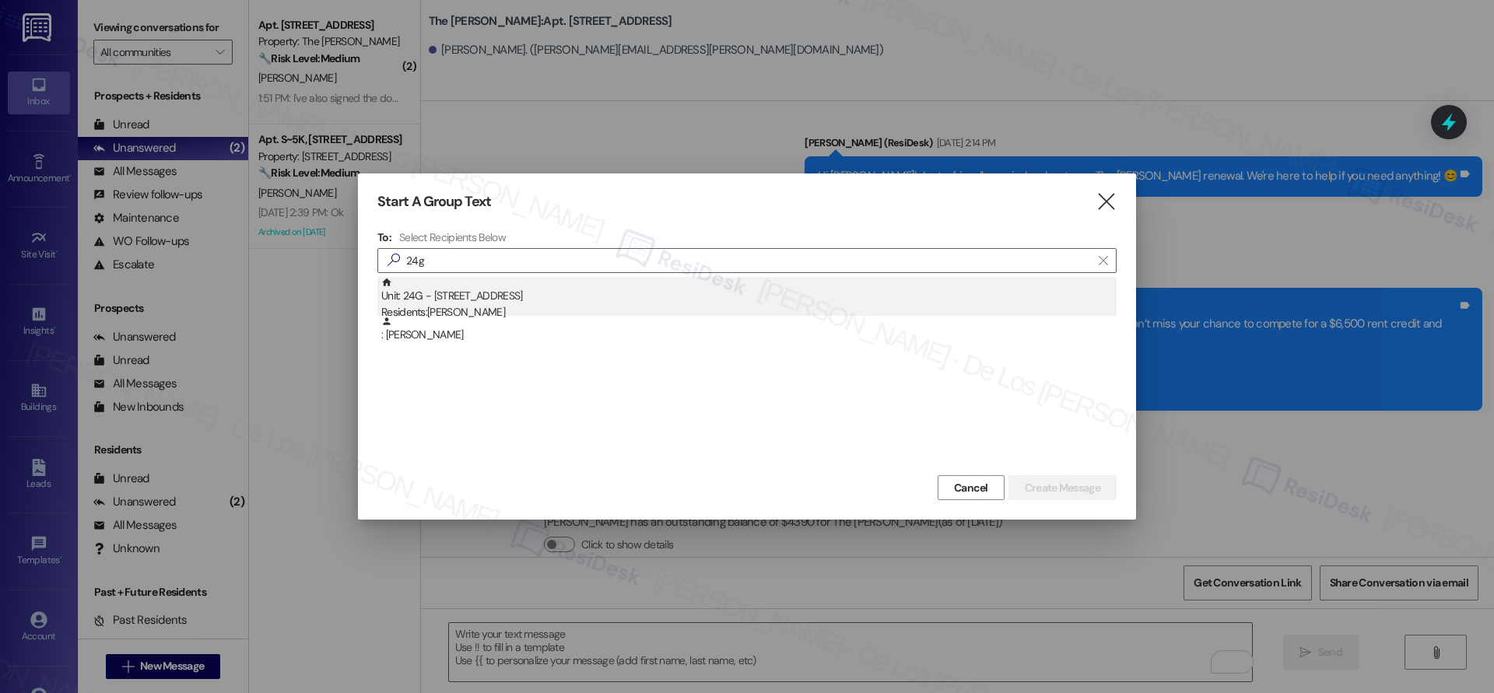
click at [567, 284] on div "Unit: 24G - [STREET_ADDRESS] Residents: [PERSON_NAME]" at bounding box center [748, 299] width 735 height 44
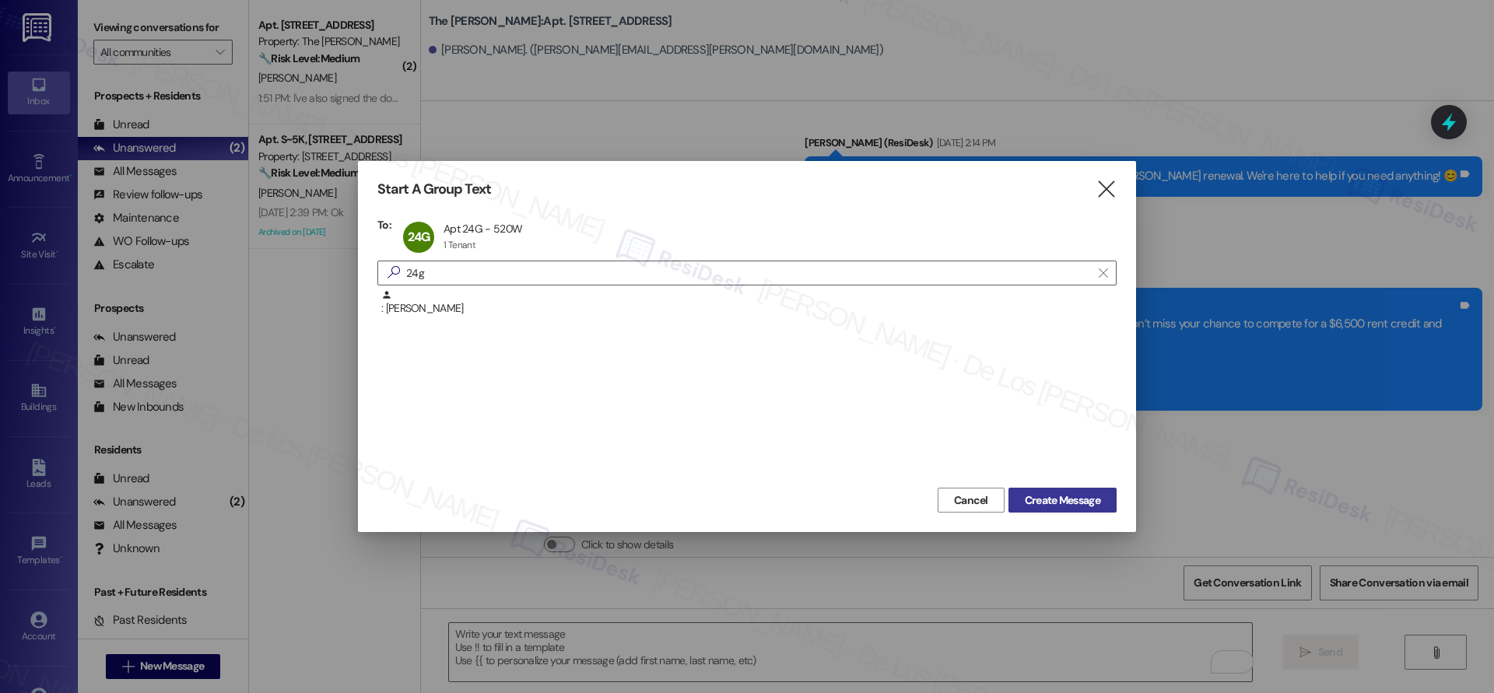
click at [1048, 494] on span "Create Message" at bounding box center [1062, 501] width 75 height 16
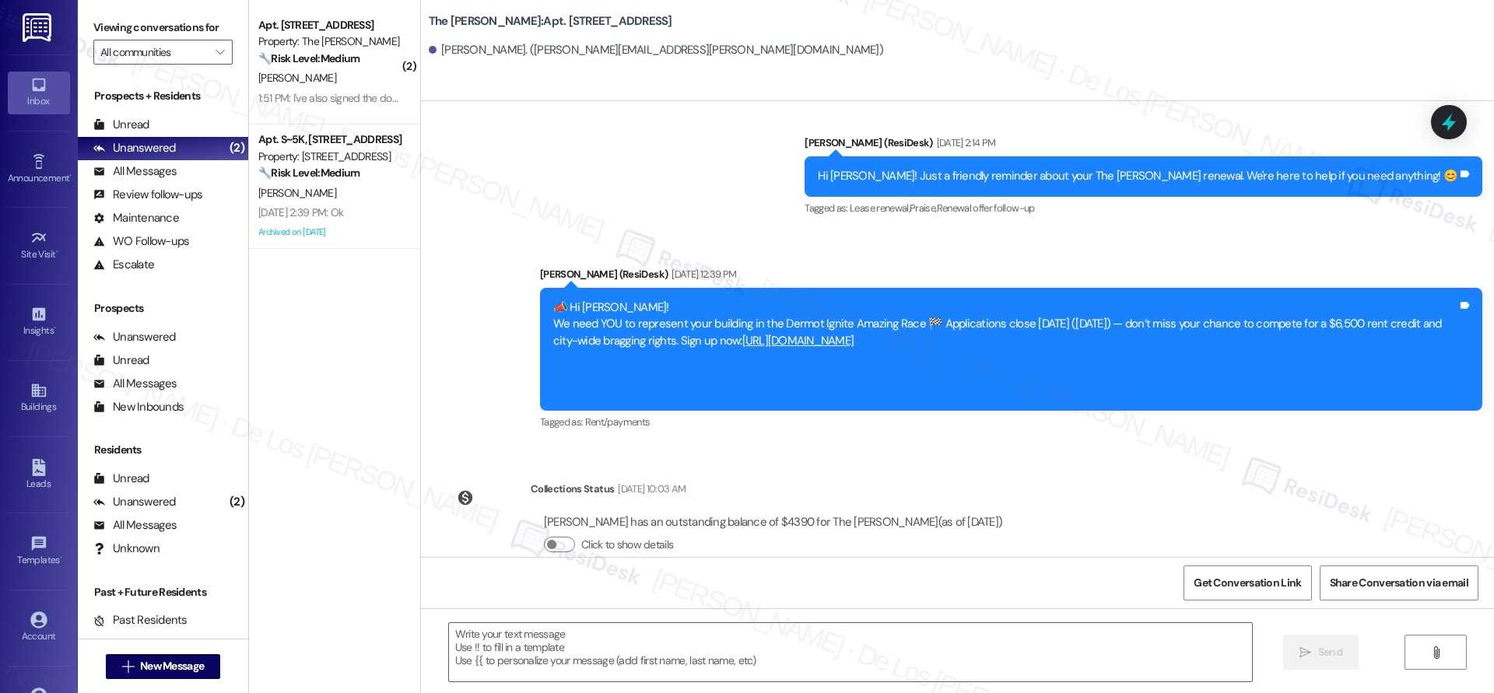
type textarea "Fetching suggested responses. Please feel free to read through the conversation…"
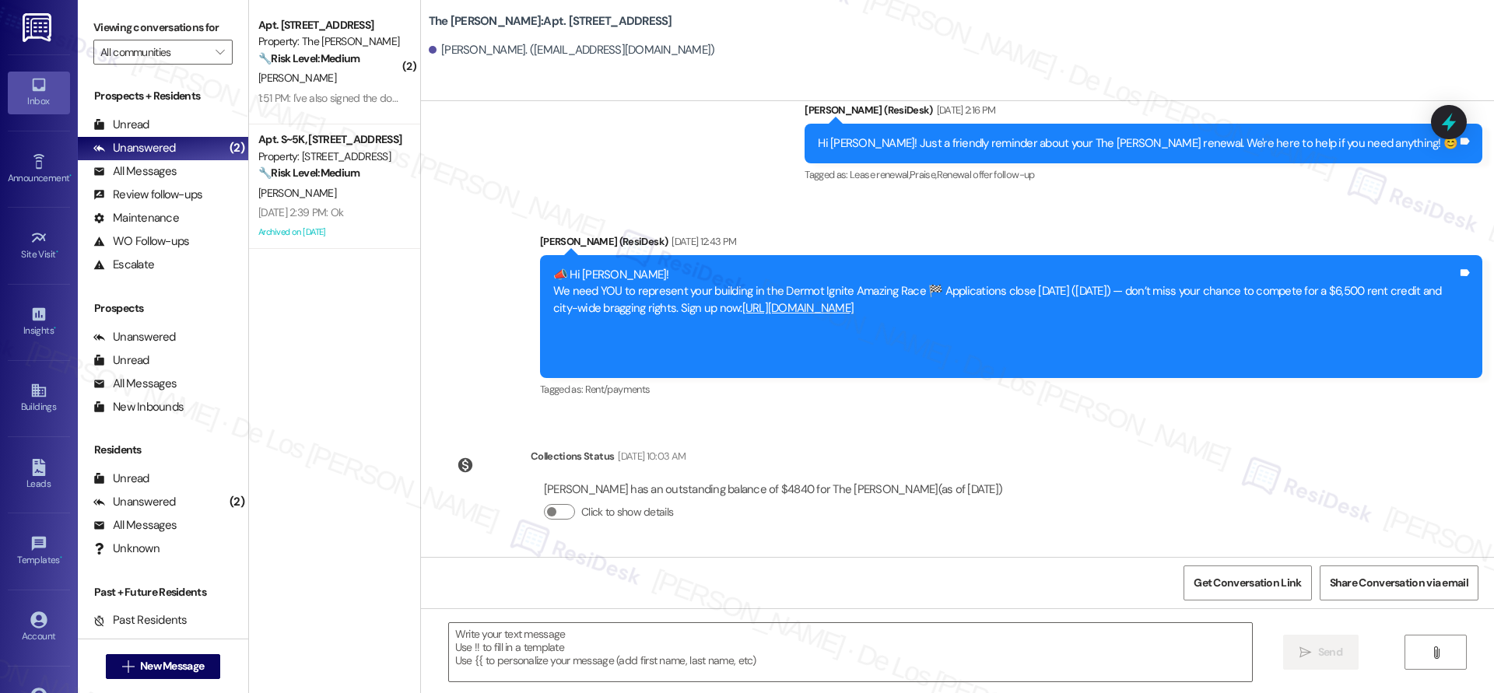
scroll to position [3529, 0]
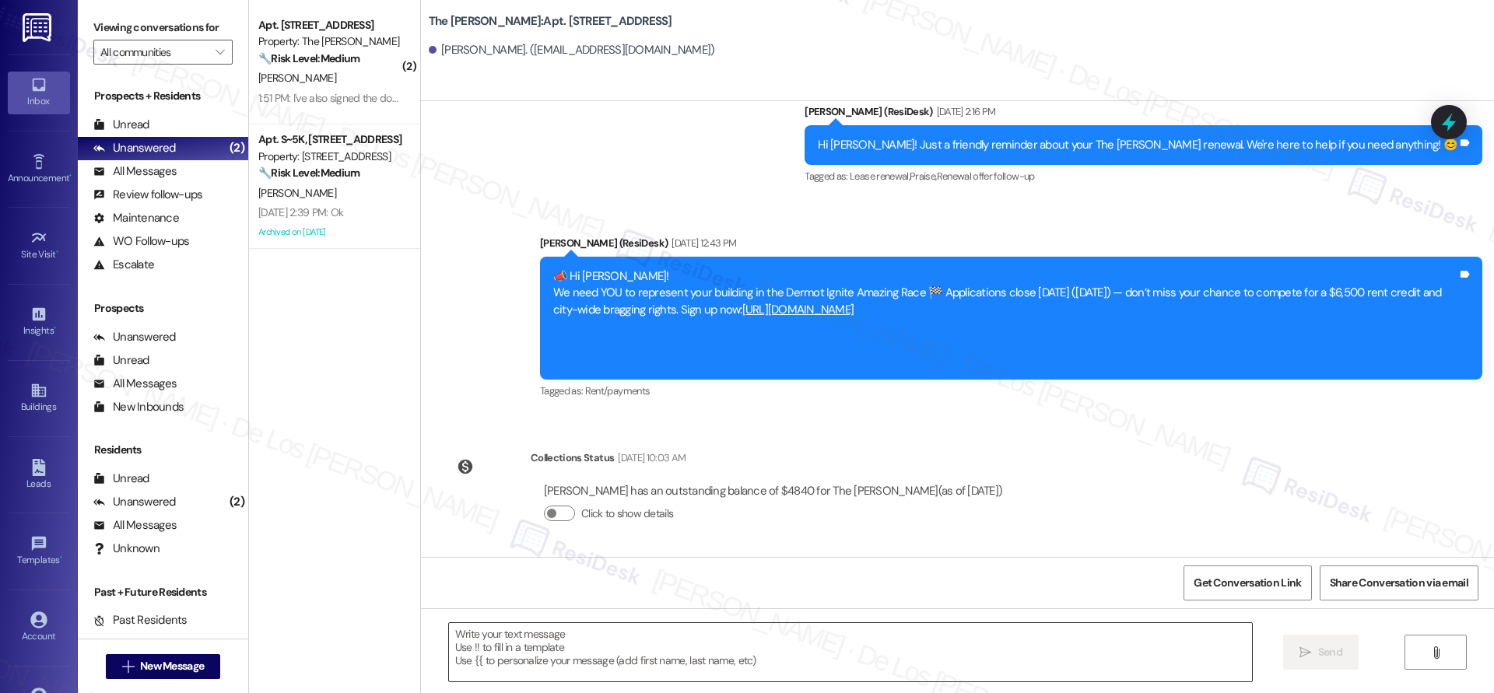
click at [566, 656] on textarea at bounding box center [850, 652] width 803 height 58
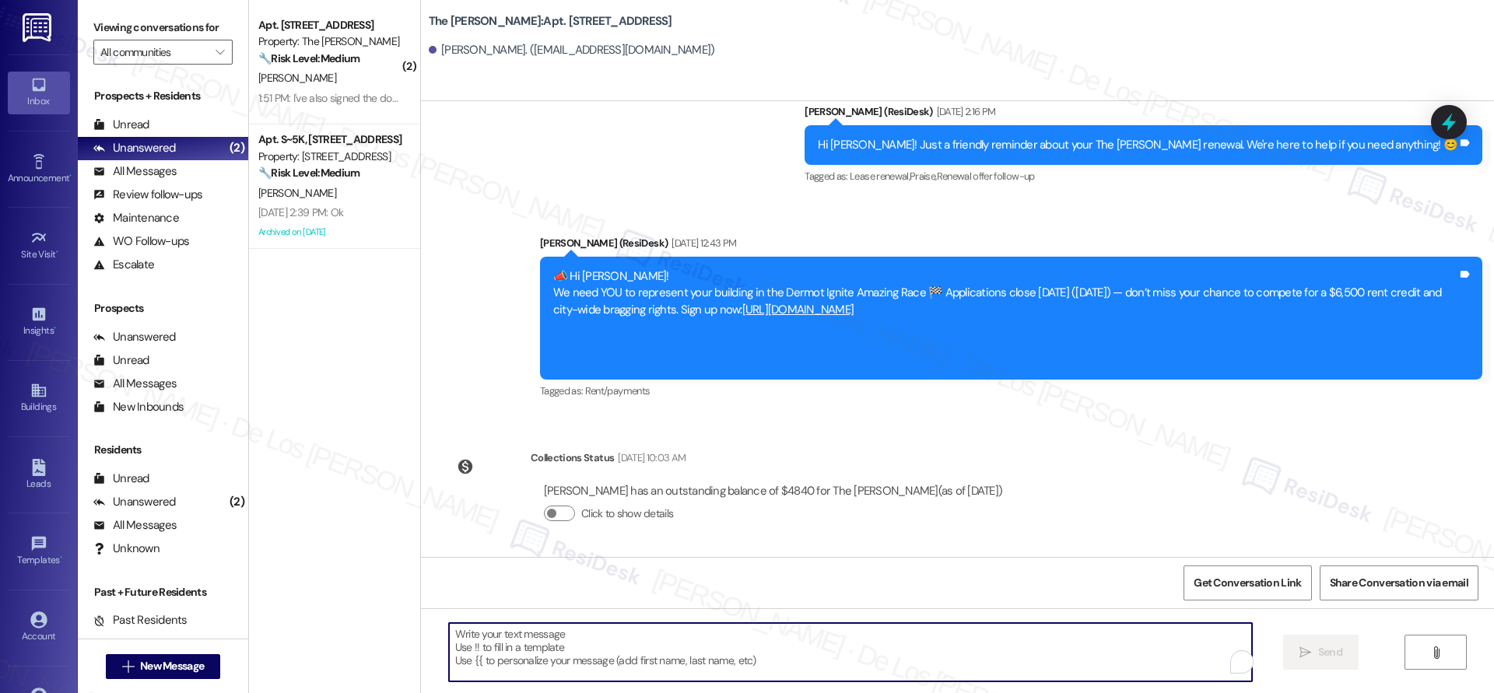
paste textarea "Hi {{first_name}}! Quick reminder about your {{property}} renewal - we want to …"
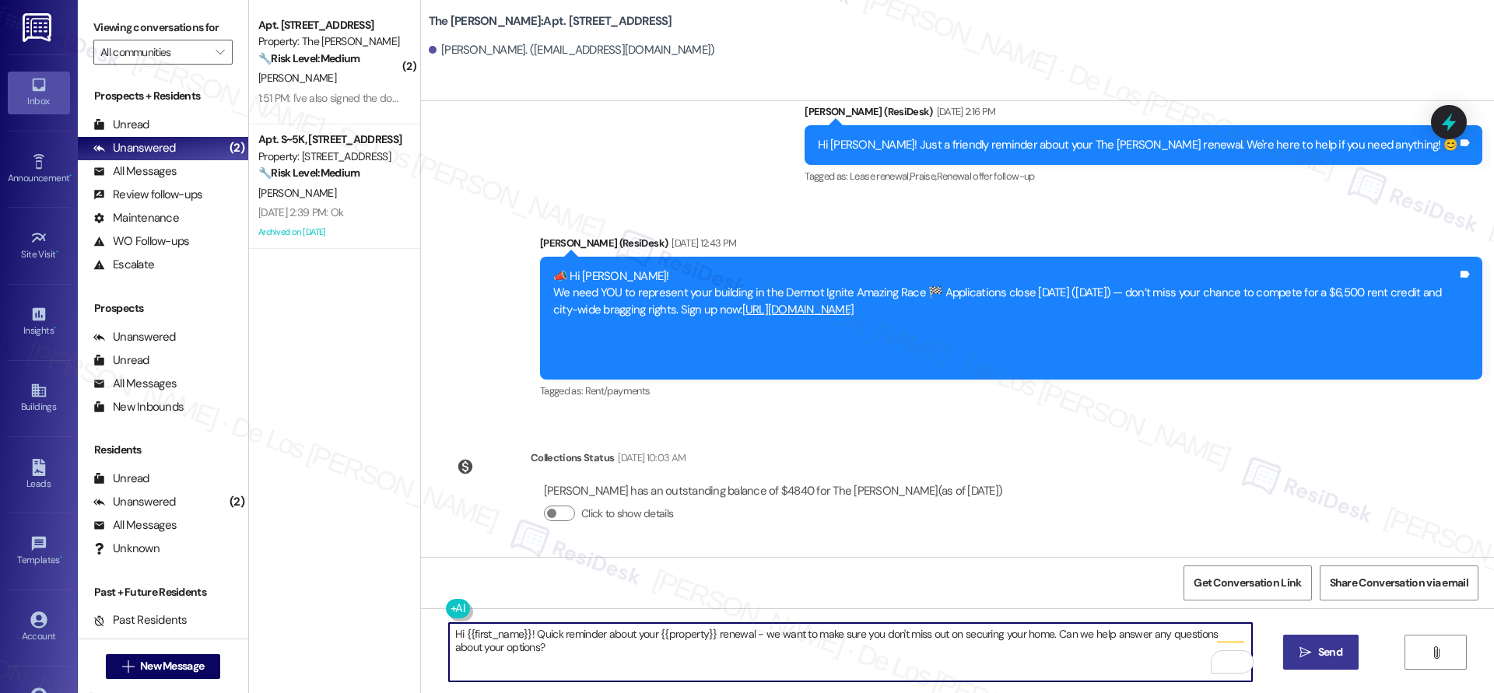
type textarea "Hi {{first_name}}! Quick reminder about your {{property}} renewal - we want to …"
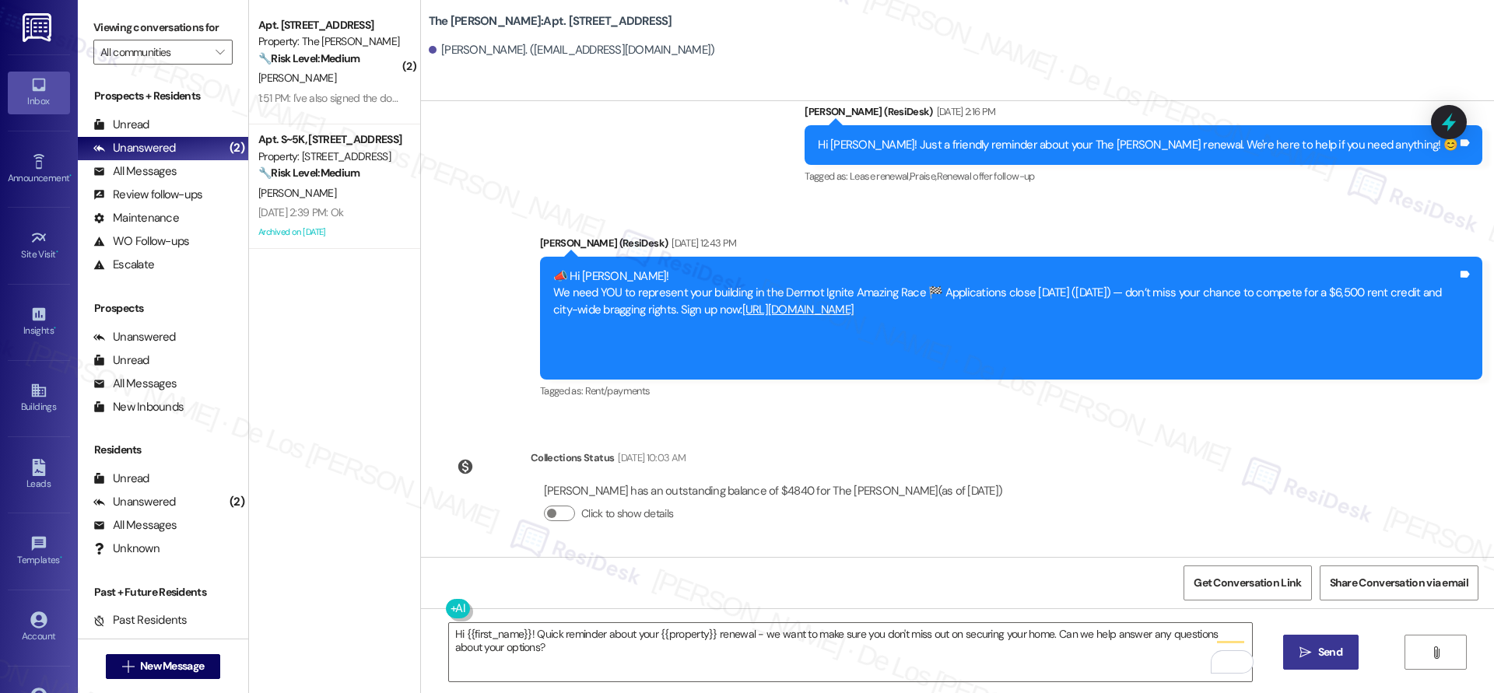
click at [1318, 647] on span "Send" at bounding box center [1330, 652] width 24 height 16
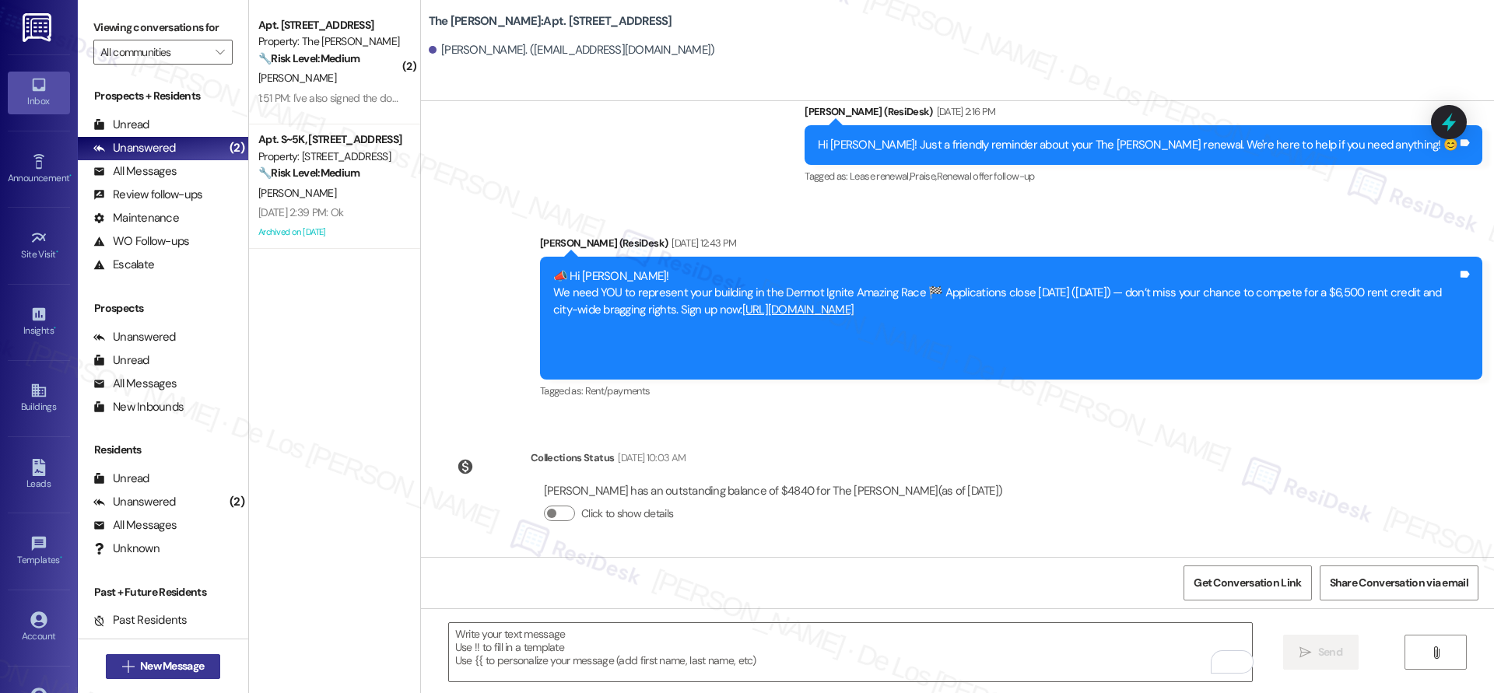
click at [199, 678] on button " New Message" at bounding box center [163, 666] width 115 height 25
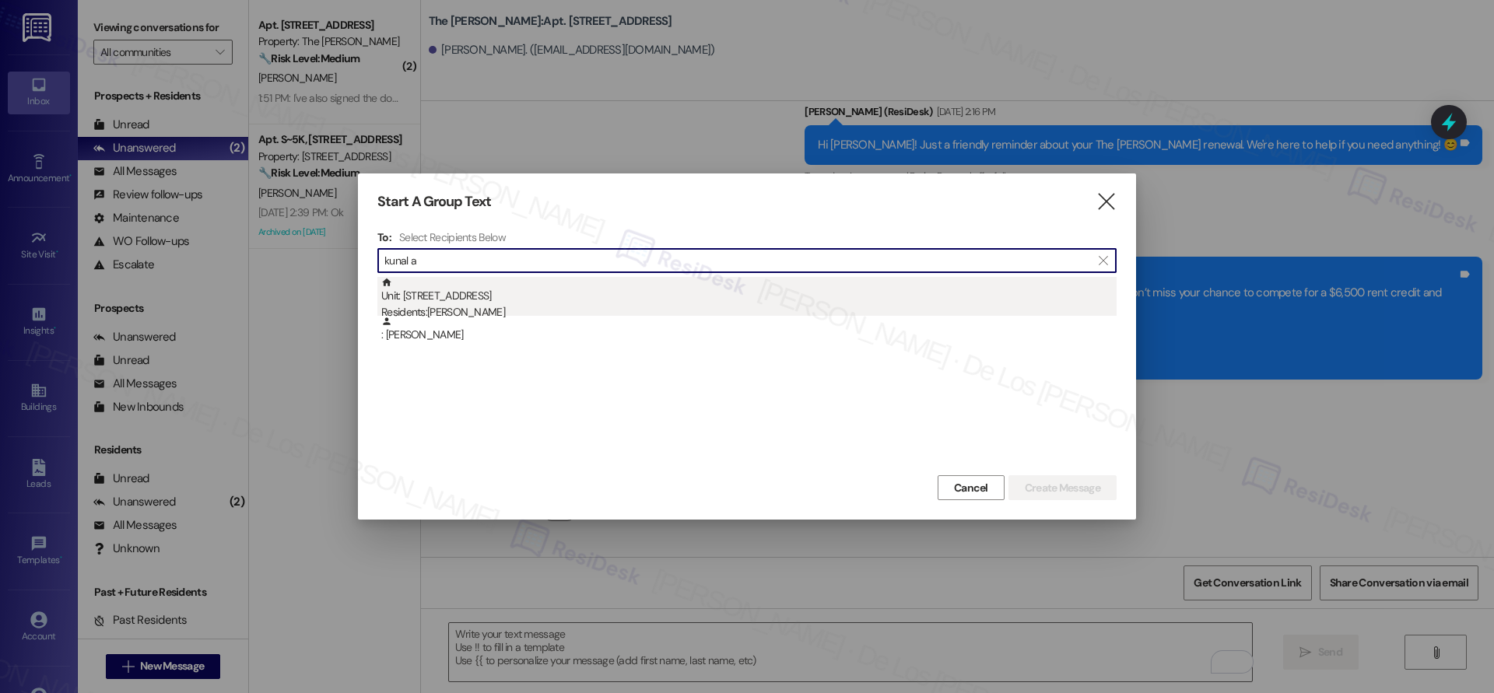
type input "kunal a"
click at [571, 304] on div "Residents: [PERSON_NAME]" at bounding box center [748, 312] width 735 height 16
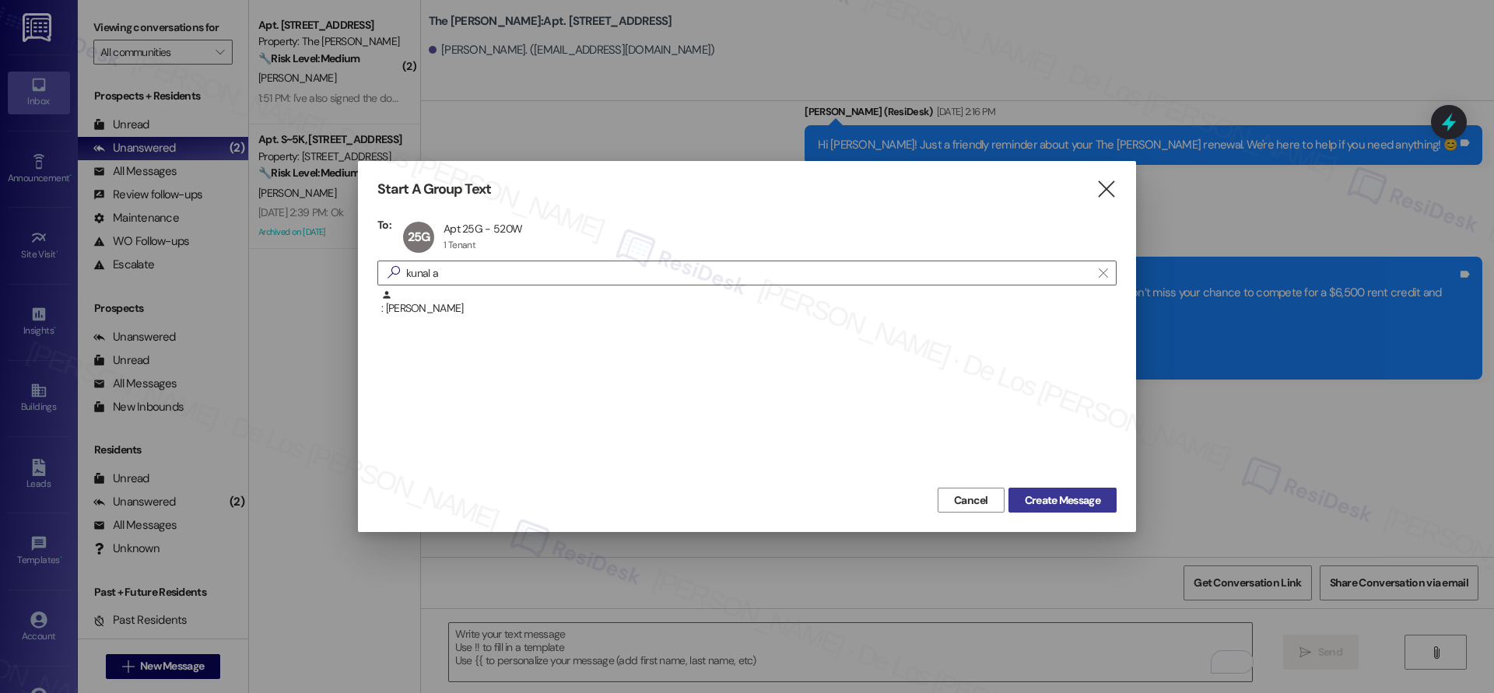
click at [1033, 501] on span "Create Message" at bounding box center [1062, 501] width 75 height 16
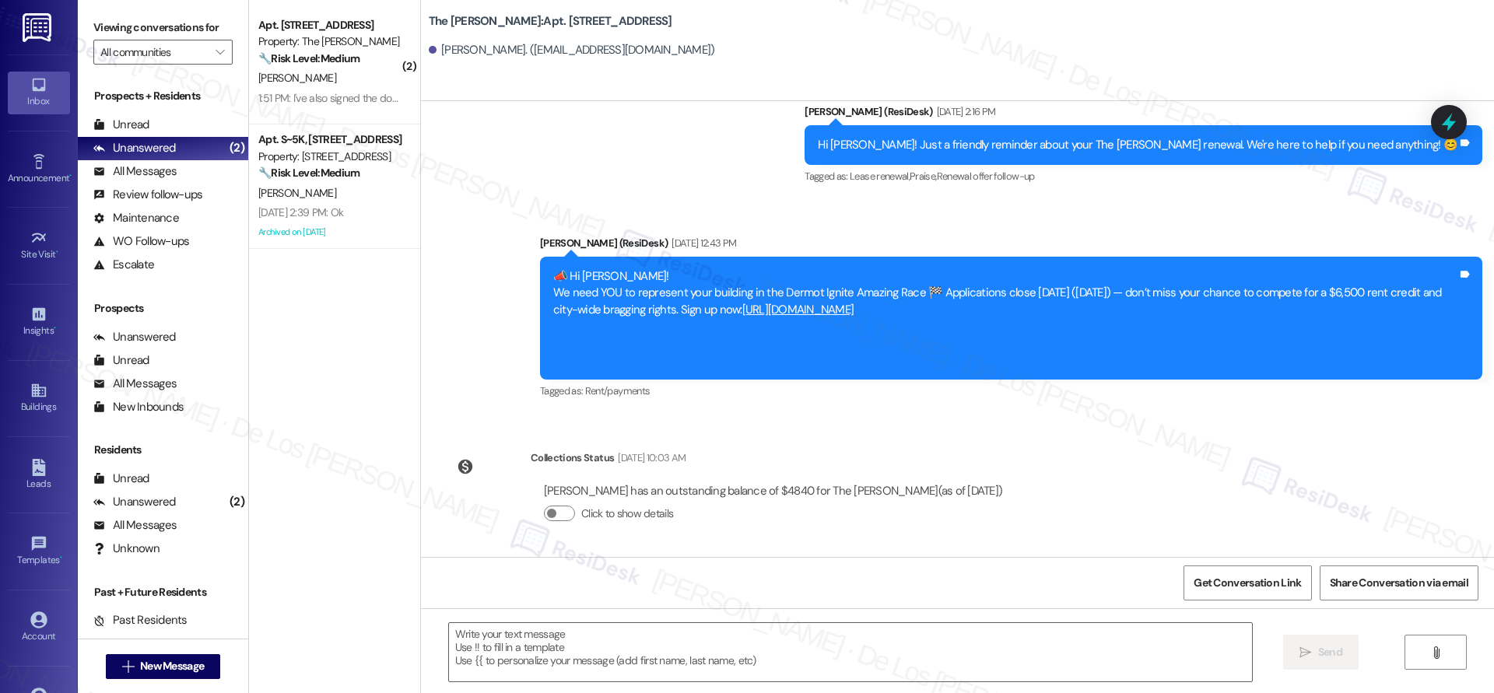
type textarea "Fetching suggested responses. Please feel free to read through the conversation…"
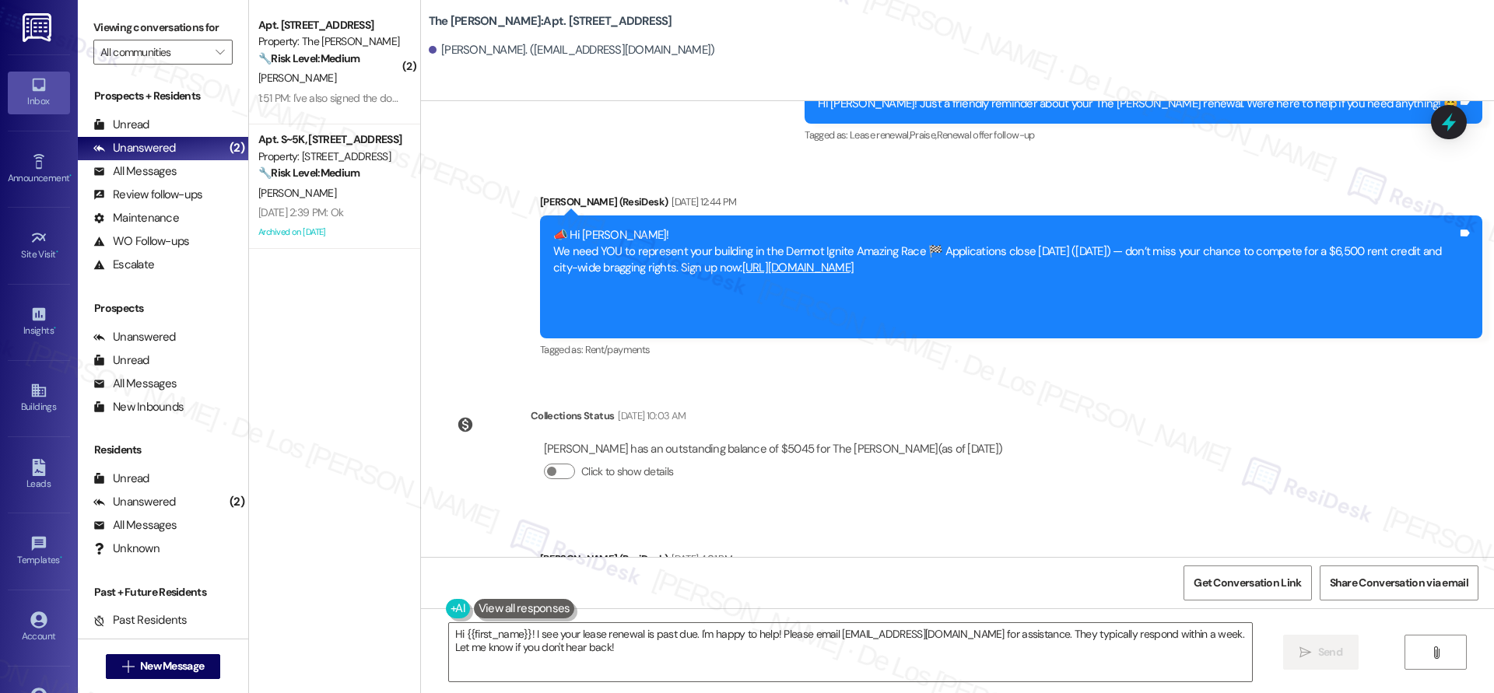
scroll to position [4997, 0]
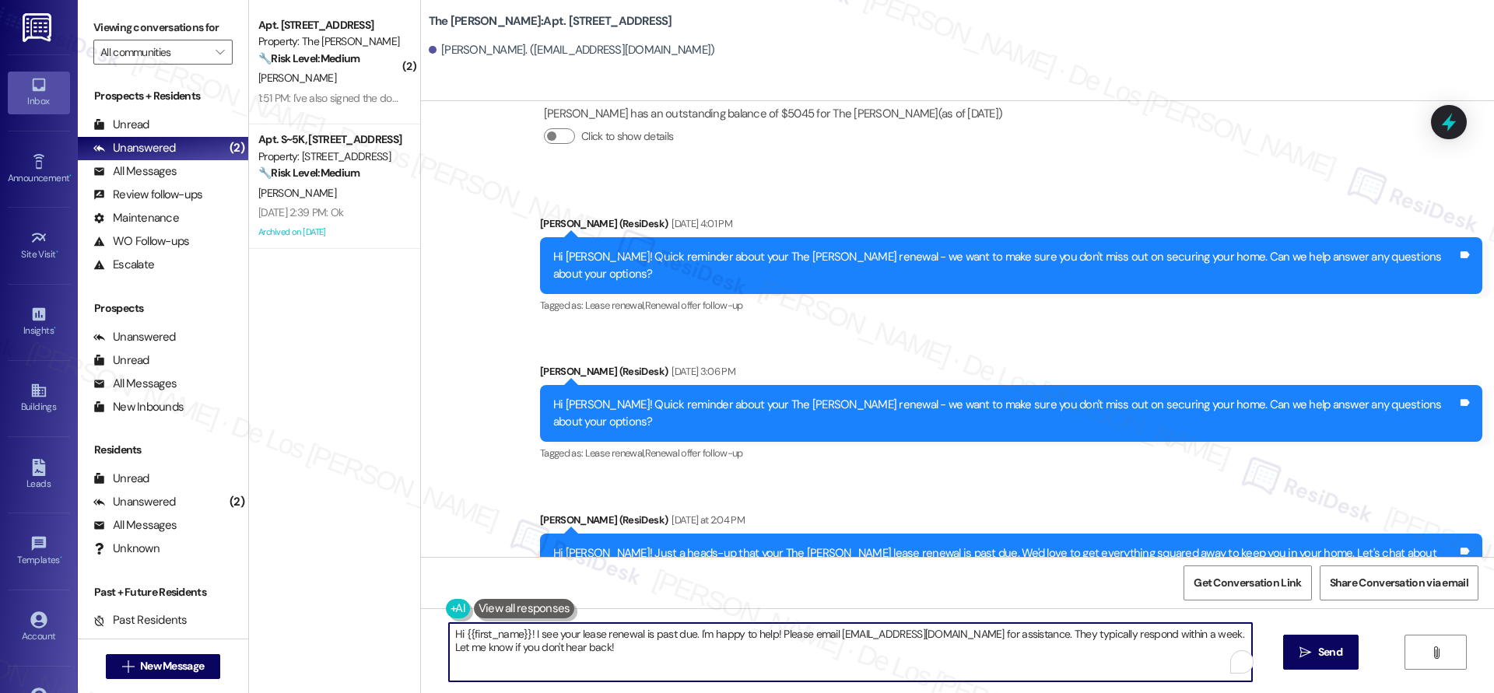
click at [906, 668] on textarea "Hi {{first_name}}! I see your lease renewal is past due. I'm happy to help! Ple…" at bounding box center [850, 652] width 803 height 58
paste textarea "Quick reminder about your {{property}} renewal - we want to make sure you don't…"
type textarea "Hi {{first_name}}! Quick reminder about your {{property}} renewal - we want to …"
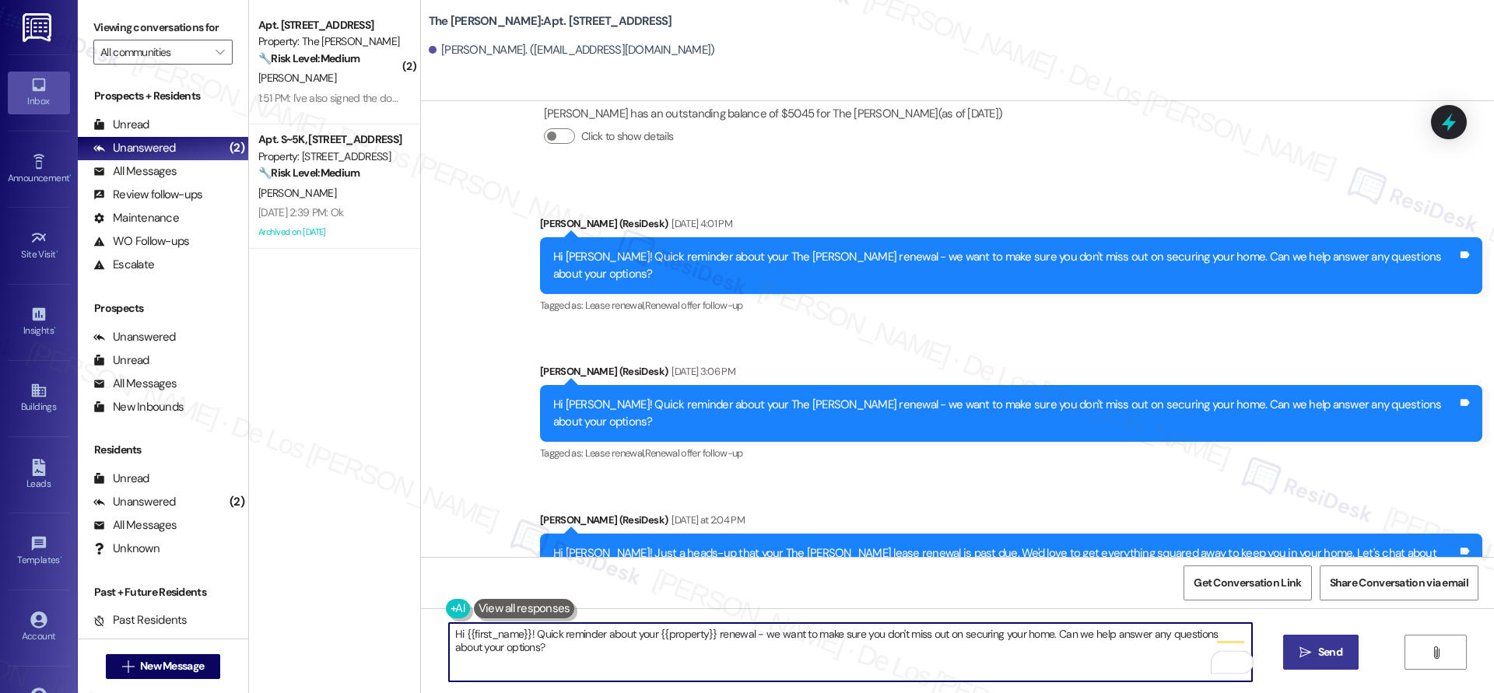
click at [1327, 657] on span "Send" at bounding box center [1330, 652] width 24 height 16
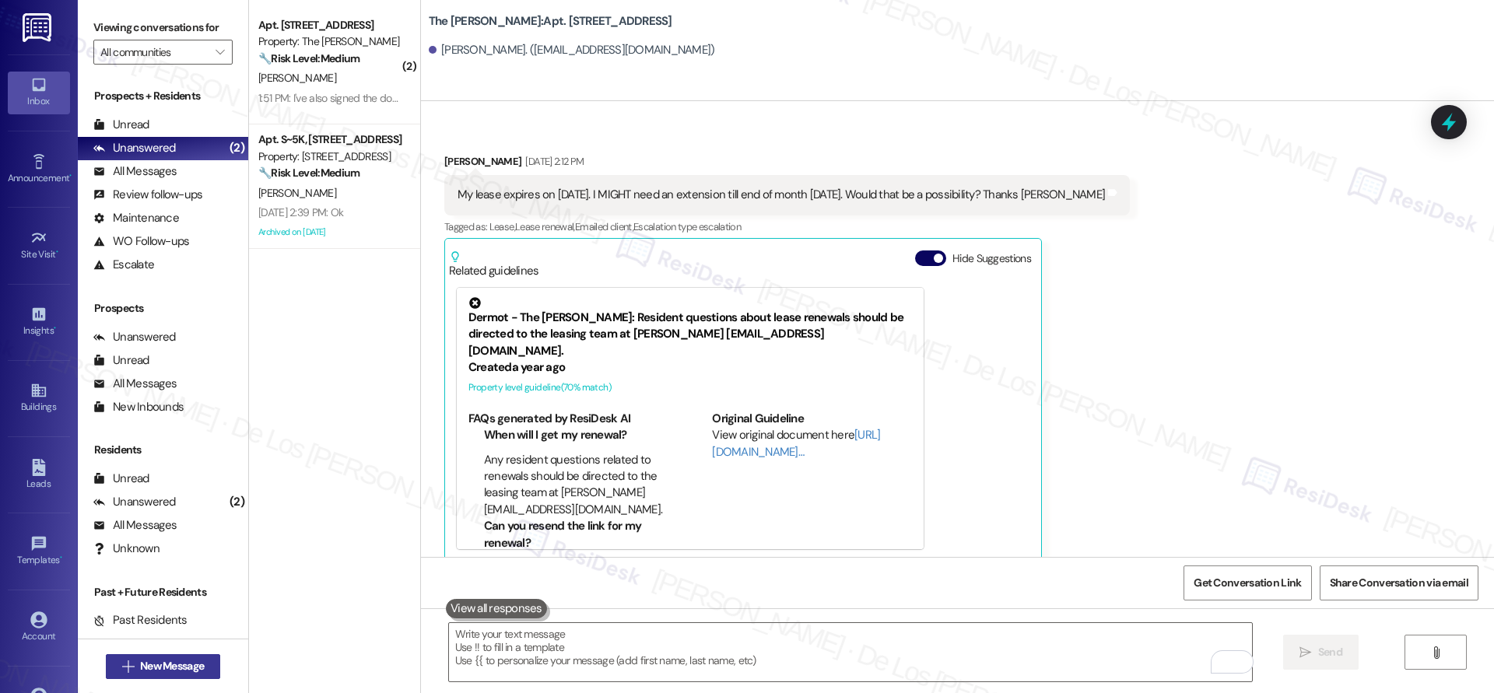
scroll to position [3983, 0]
click at [140, 663] on span "New Message" at bounding box center [172, 666] width 64 height 16
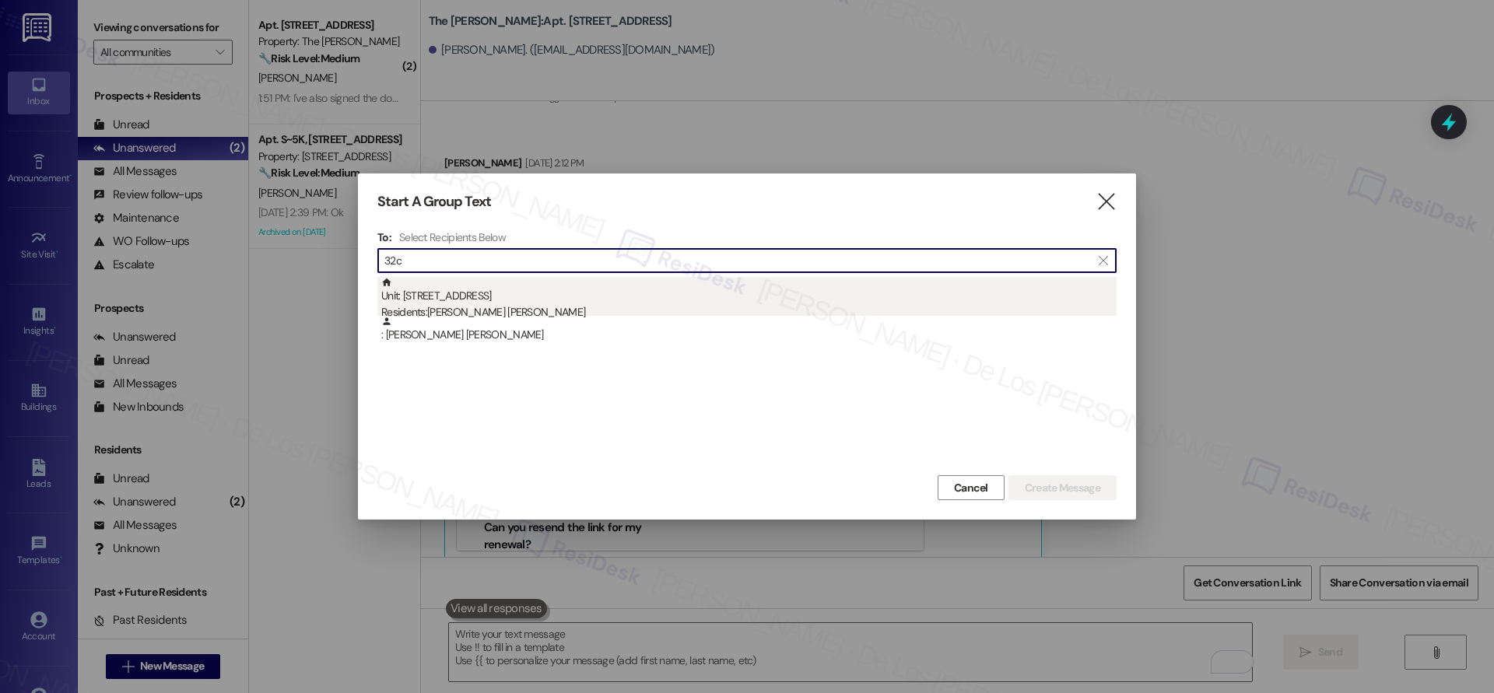
type input "32c"
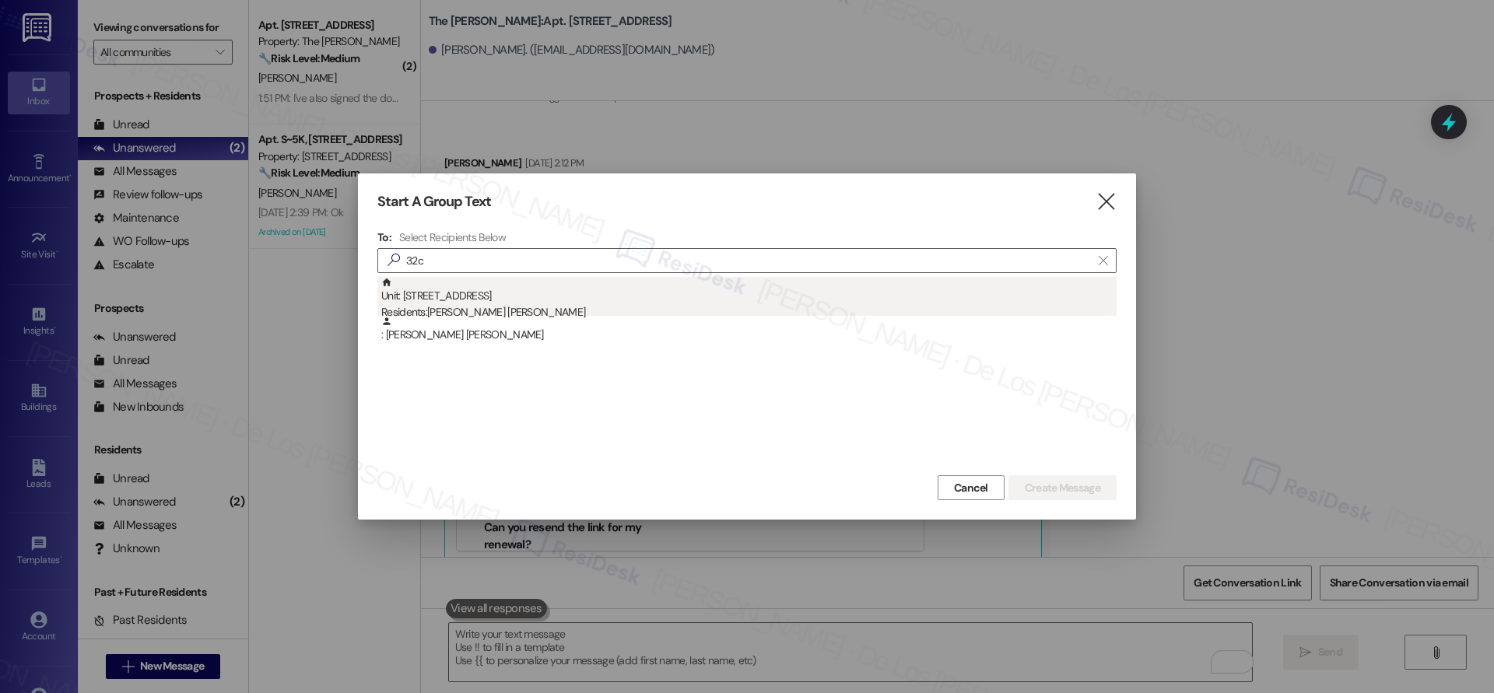
click at [609, 306] on div "Residents: Ryan Hoong Yao Ng" at bounding box center [748, 312] width 735 height 16
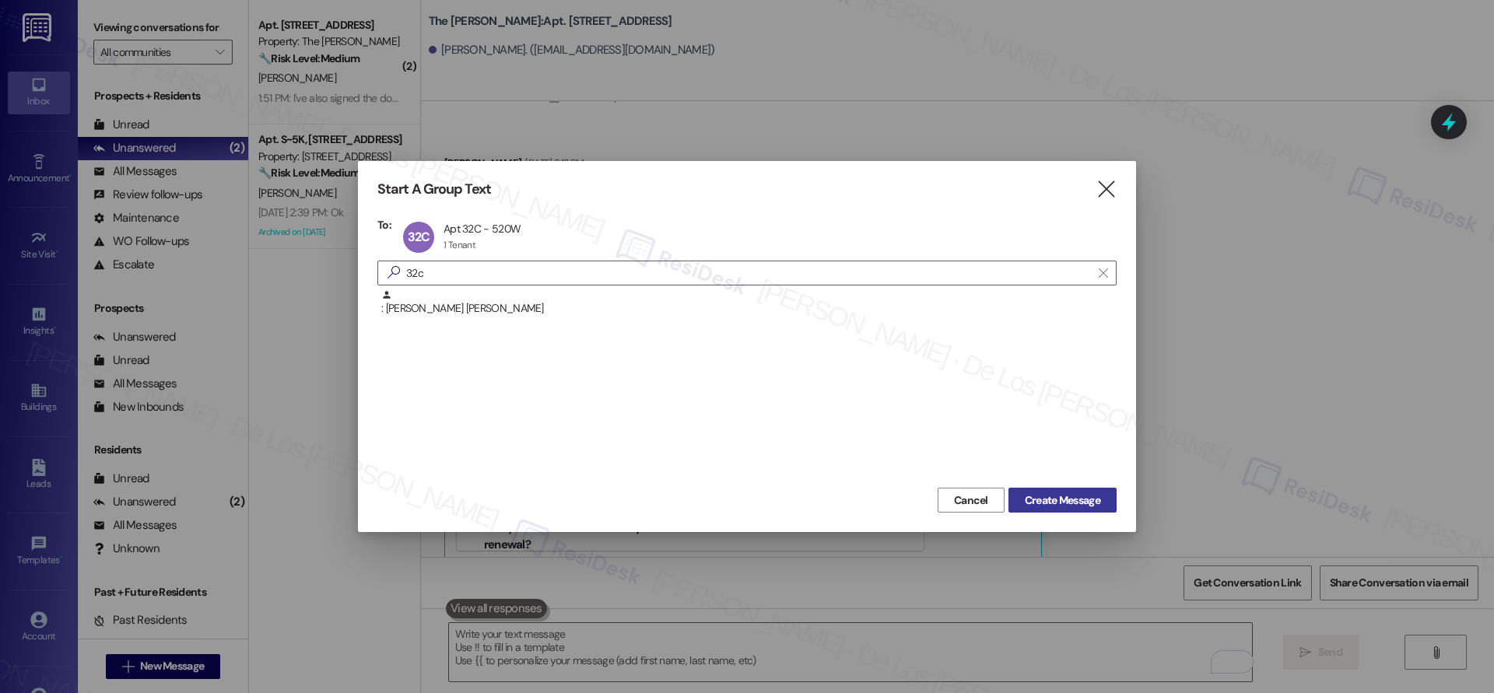
click at [1051, 496] on span "Create Message" at bounding box center [1062, 501] width 75 height 16
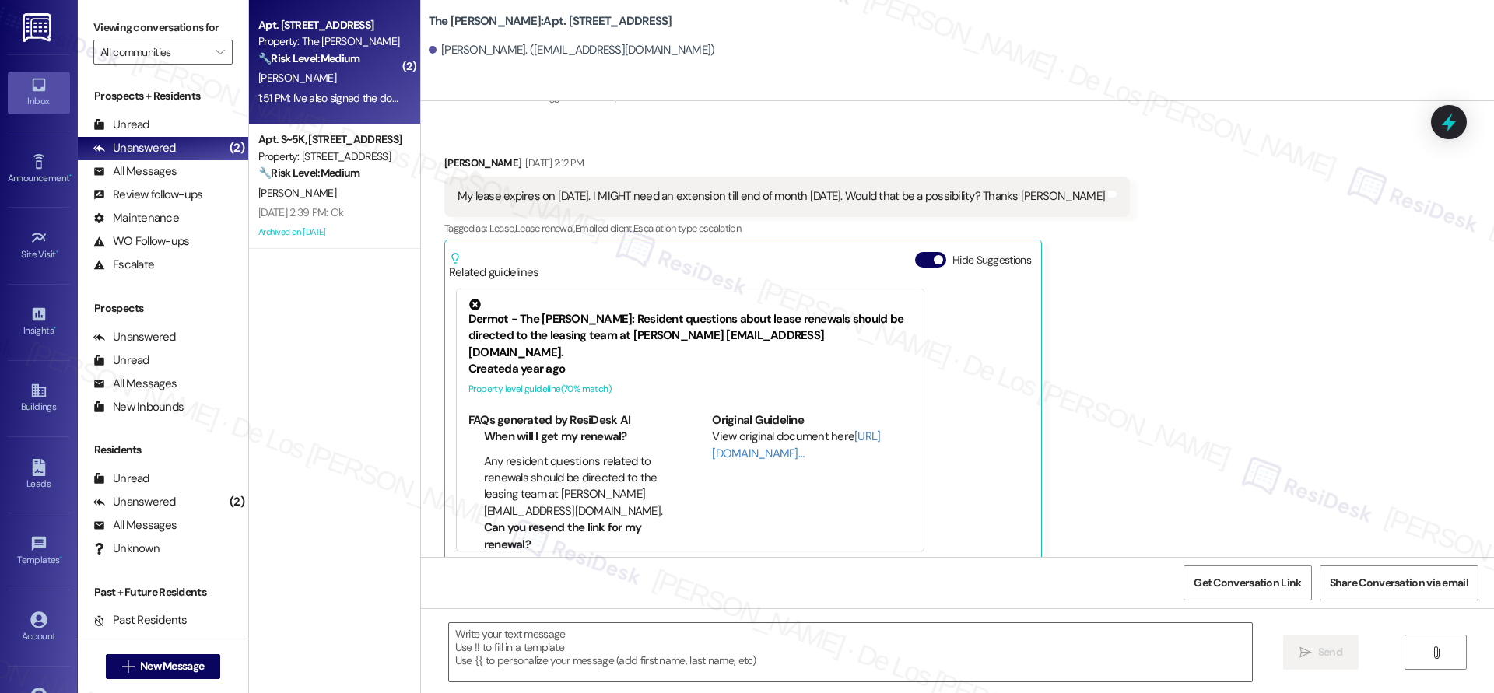
type textarea "Fetching suggested responses. Please feel free to read through the conversation…"
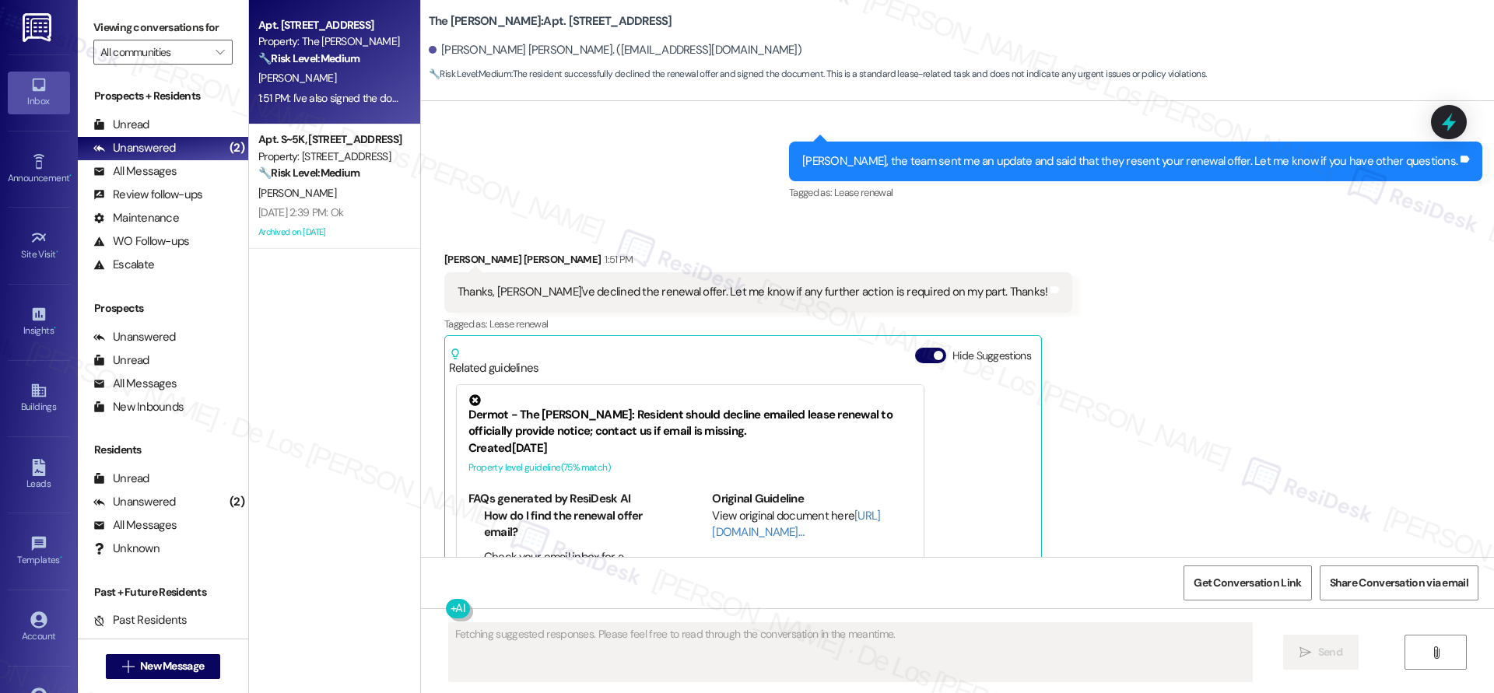
scroll to position [6414, 0]
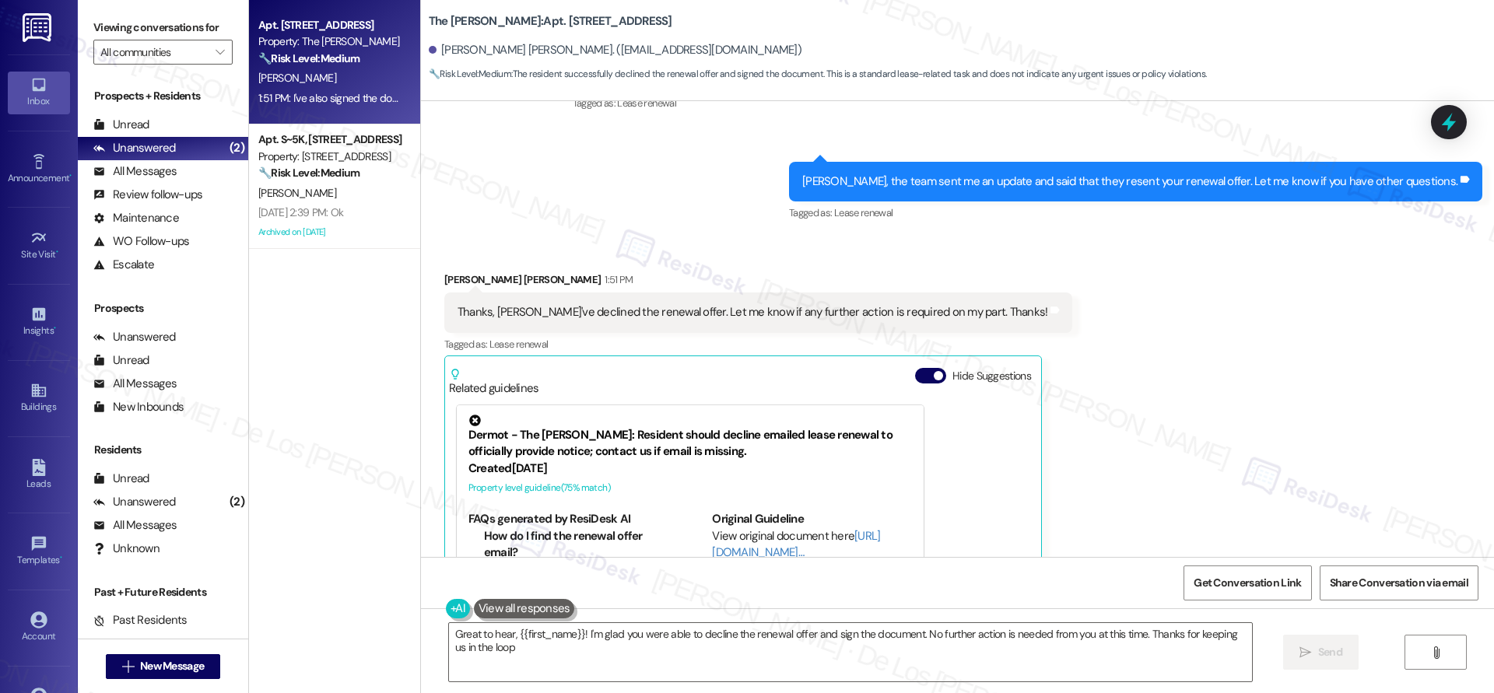
type textarea "Great to hear, {{first_name}}! I'm glad you were able to decline the renewal of…"
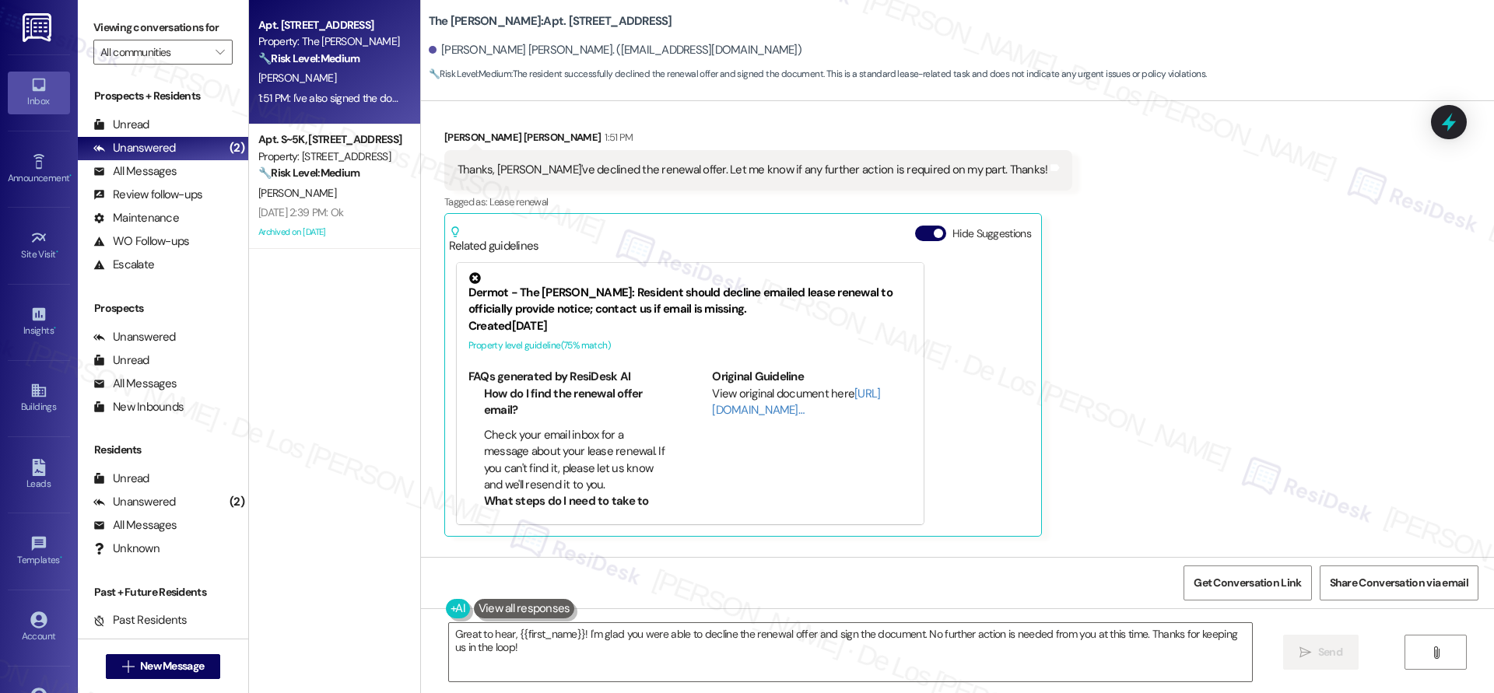
scroll to position [6641, 0]
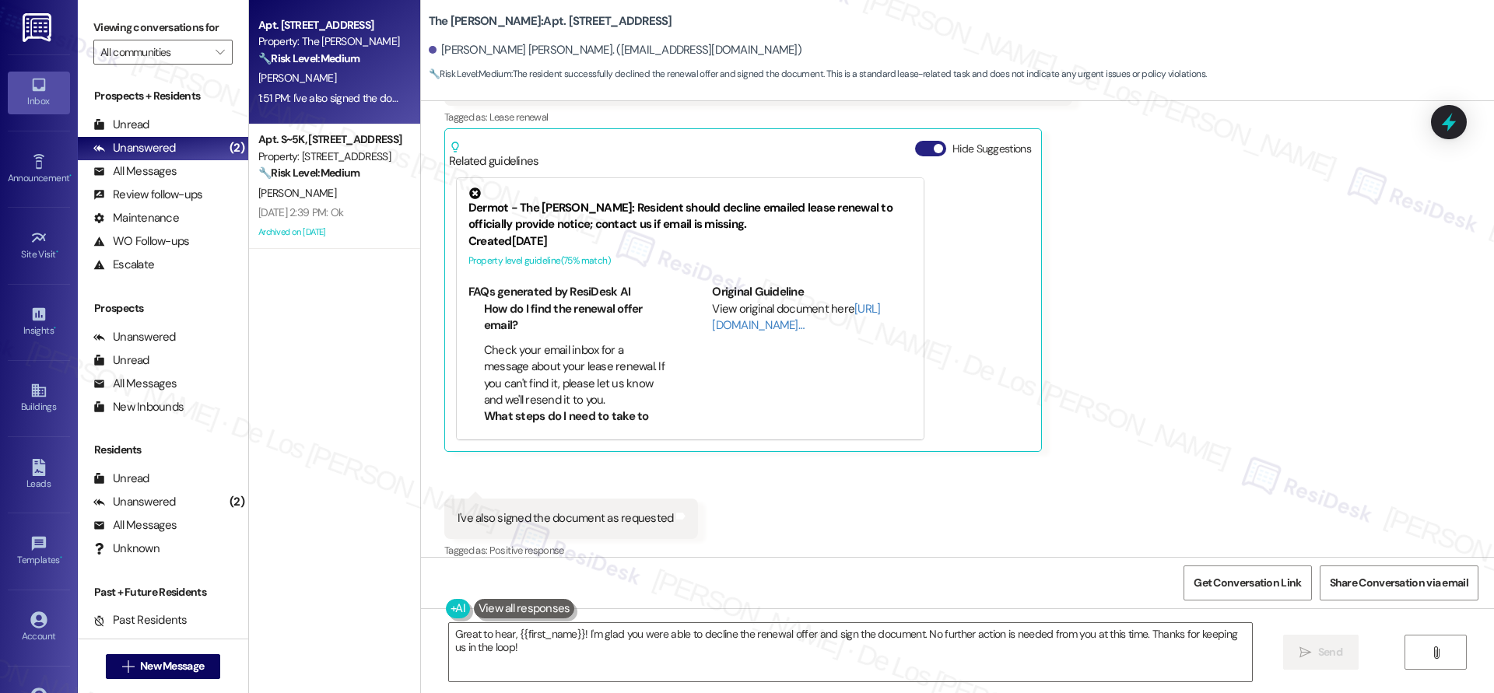
click at [934, 144] on span "button" at bounding box center [938, 148] width 9 height 9
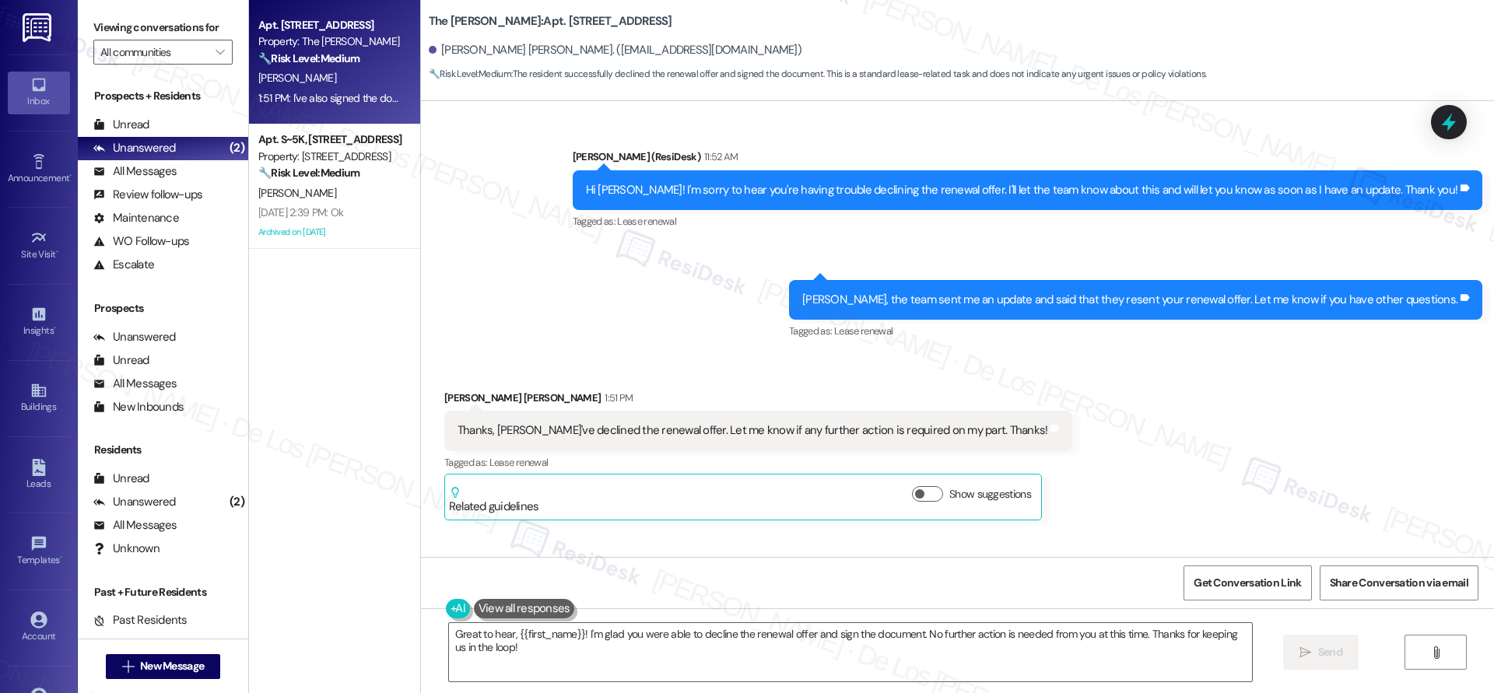
scroll to position [6292, 0]
